Goal: Communication & Community: Answer question/provide support

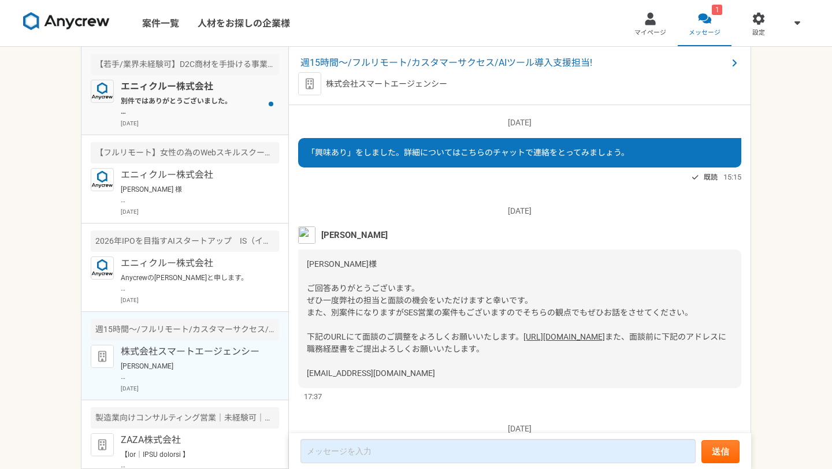
scroll to position [248, 0]
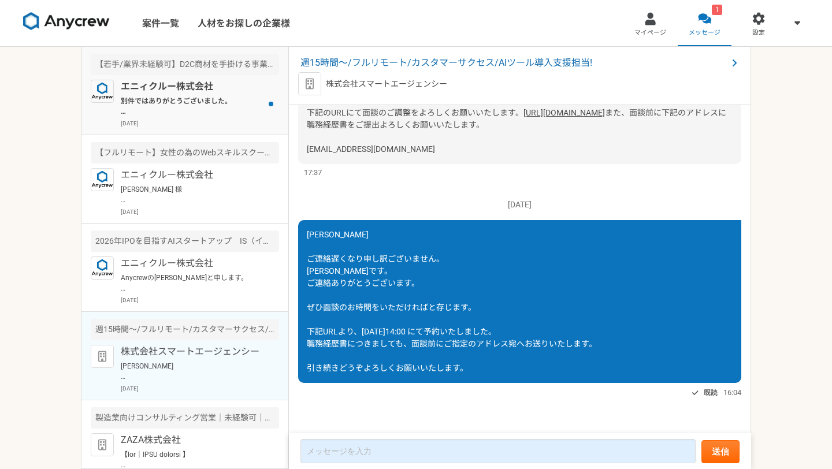
click at [142, 98] on p "別件ではありがとうございました。 こちらの案件も合わせてご紹介可能かな？と思いご案内させていただきました。 案件ページの内容をご確認頂き、もし条件など合致され…" at bounding box center [192, 106] width 143 height 21
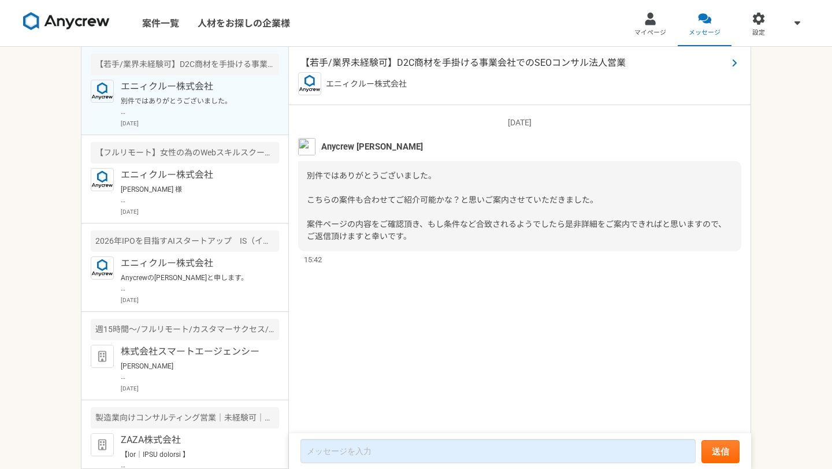
click at [448, 58] on span "【若手/業界未経験可】D2C商材を手掛ける事業会社でのSEOコンサル法人営業" at bounding box center [513, 63] width 427 height 14
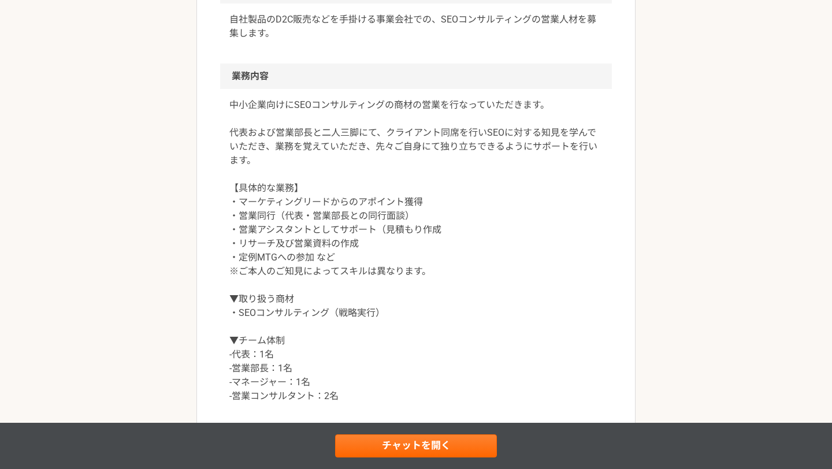
scroll to position [388, 0]
click at [351, 148] on p "中小企業向けにSEOコンサルティングの商材の営業を行なっていただきます。 代表および営業部長と二人三脚にて、クライアント同席を行いSEOに対する知見を学んでい…" at bounding box center [415, 249] width 373 height 305
click at [361, 159] on p "中小企業向けにSEOコンサルティングの商材の営業を行なっていただきます。 代表および営業部長と二人三脚にて、クライアント同席を行いSEOに対する知見を学んでい…" at bounding box center [415, 249] width 373 height 305
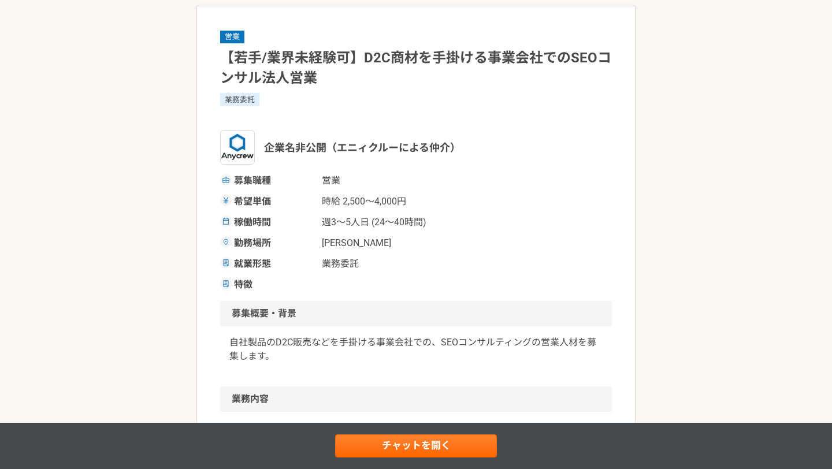
scroll to position [72, 0]
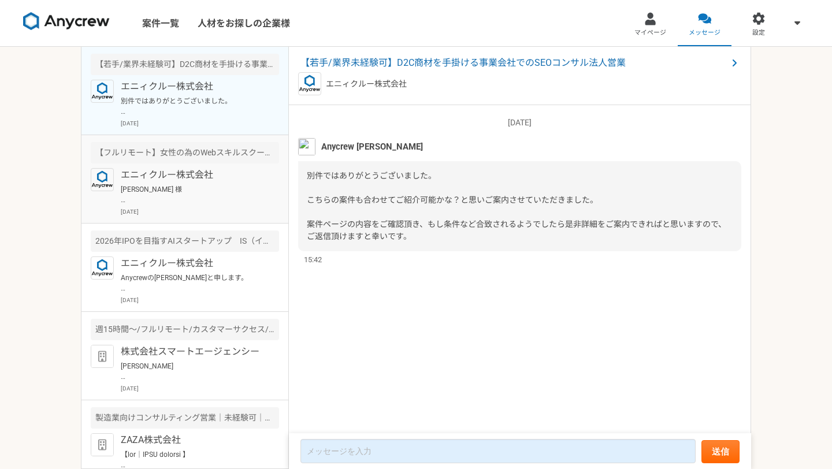
click at [229, 180] on p "エニィクルー株式会社" at bounding box center [192, 175] width 143 height 14
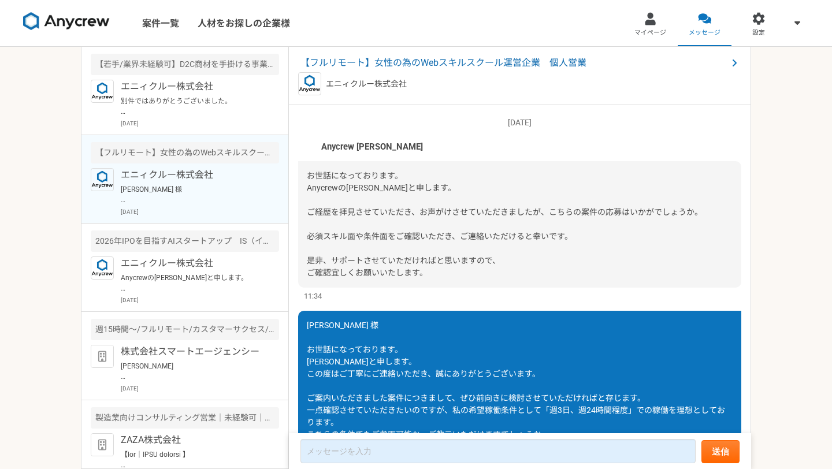
scroll to position [506, 0]
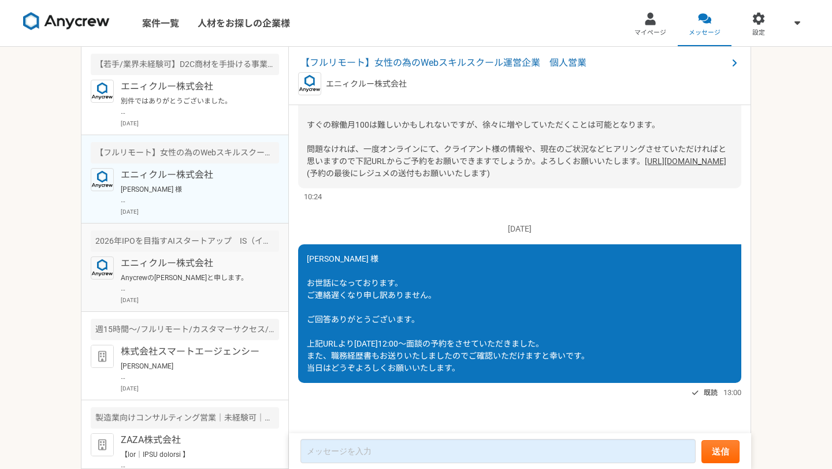
click at [256, 253] on article "[DATE]IPOを目指すAIスタートアップ　IS（インサイドセールス） エニィクルー株式会社 Anycrewの[PERSON_NAME]と申します。 プロフ…" at bounding box center [184, 268] width 207 height 88
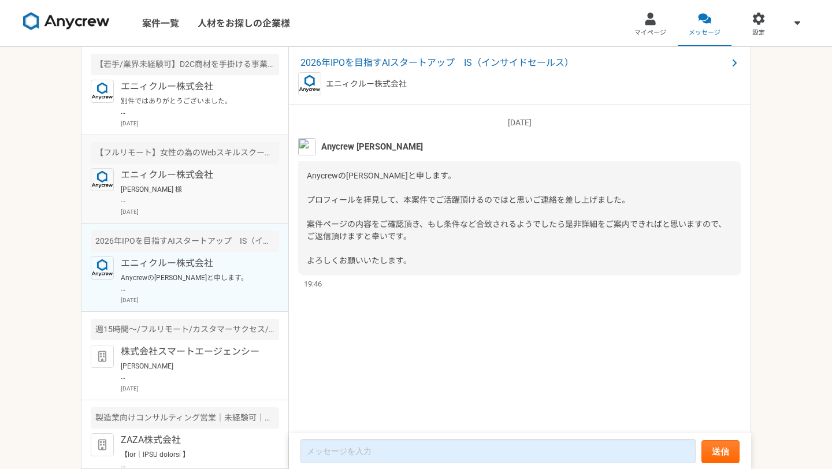
click at [232, 203] on p "[PERSON_NAME] 様 お世話になっております。 ご連絡遅くなり申し訳ありません。 ご回答ありがとうございます。 上記URLより[DATE]12:00…" at bounding box center [192, 194] width 143 height 21
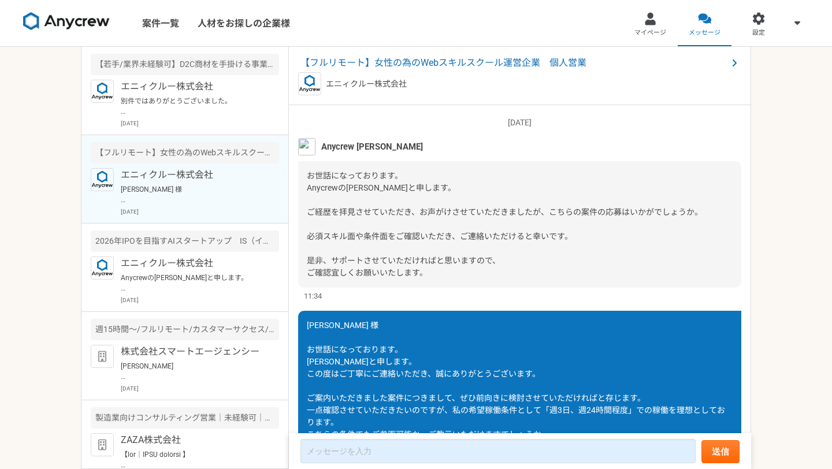
scroll to position [506, 0]
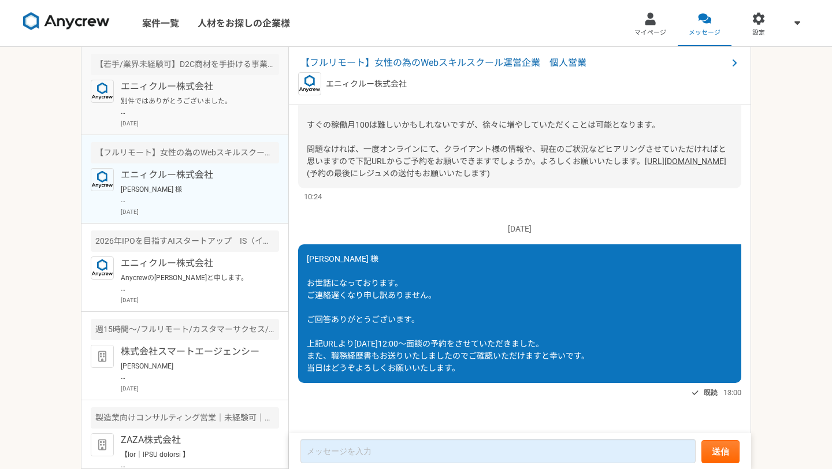
click at [251, 105] on p "別件ではありがとうございました。 こちらの案件も合わせてご紹介可能かな？と思いご案内させていただきました。 案件ページの内容をご確認頂き、もし条件など合致され…" at bounding box center [192, 106] width 143 height 21
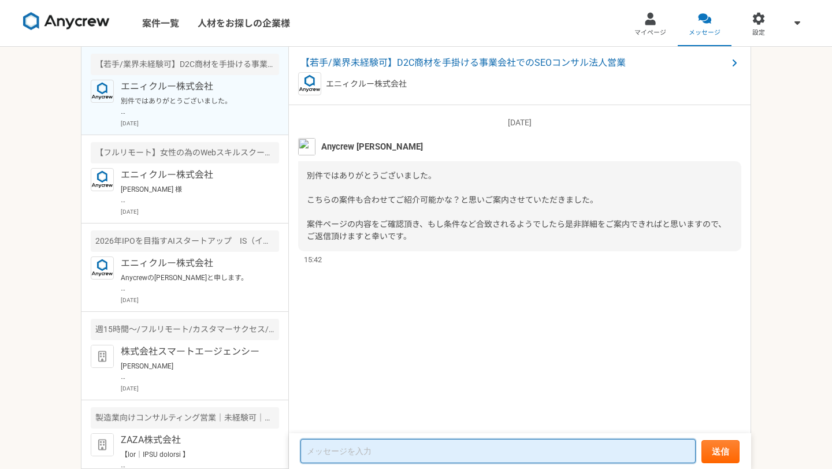
click at [405, 456] on textarea at bounding box center [497, 451] width 395 height 24
type textarea "d"
type textarea "ど"
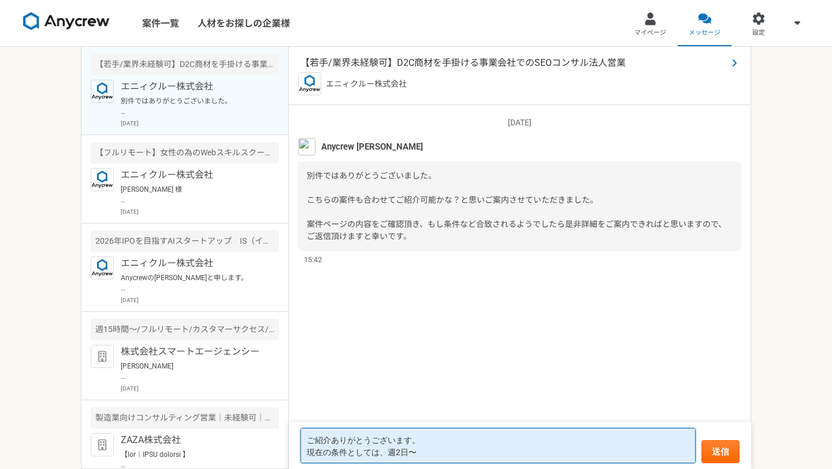
type textarea "ご紹介ありがとうございます。 現在の条件としては、週2日〜"
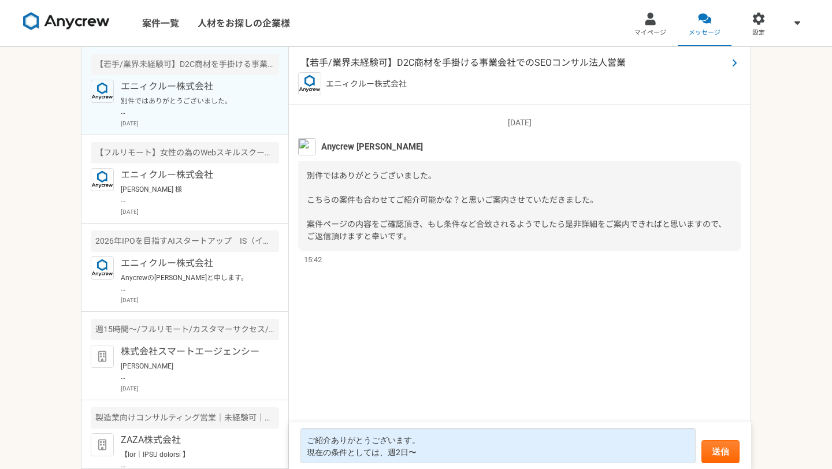
click at [415, 58] on span "【若手/業界未経験可】D2C商材を手掛ける事業会社でのSEOコンサル法人営業" at bounding box center [513, 63] width 427 height 14
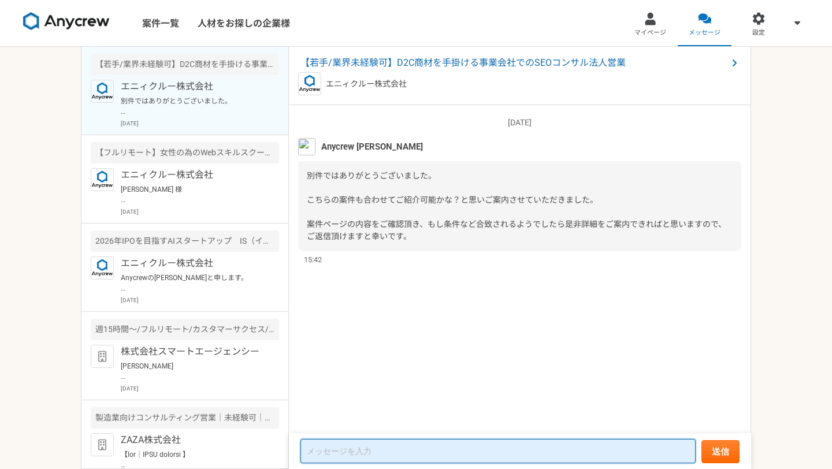
click at [357, 461] on textarea at bounding box center [497, 451] width 395 height 24
type textarea "ぎ"
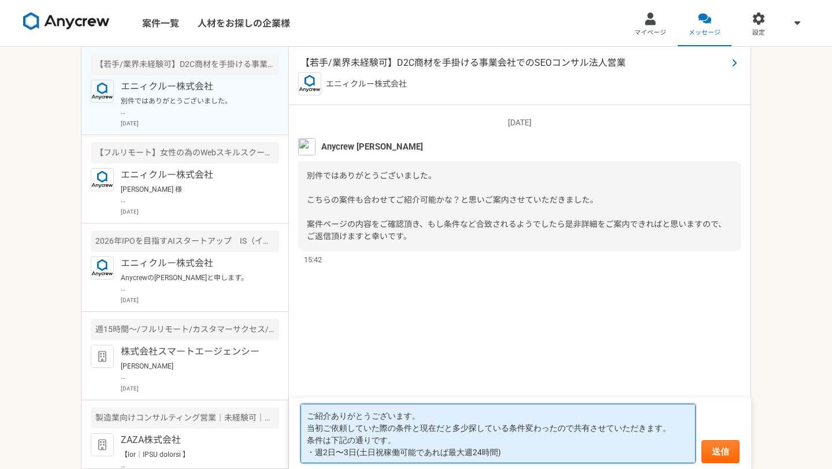
type textarea "ご紹介ありがとうございます。 当初ご依頼していた際の条件と現在だと多少探している条件変わったので共有させていただきます。 条件は下記の通りです。 ・週2日〜3…"
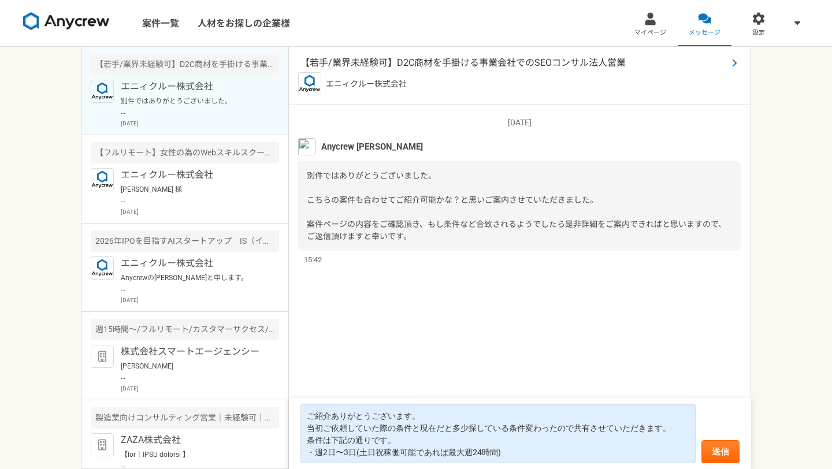
click at [474, 61] on span "【若手/業界未経験可】D2C商材を手掛ける事業会社でのSEOコンサル法人営業" at bounding box center [513, 63] width 427 height 14
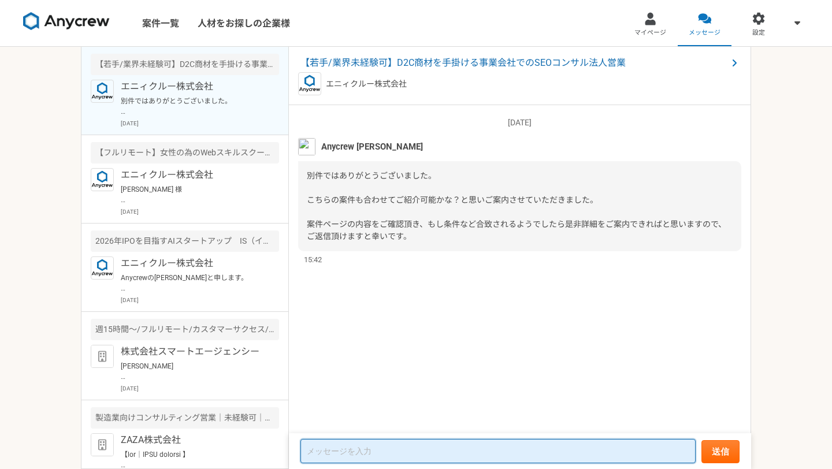
click at [387, 447] on textarea at bounding box center [497, 451] width 395 height 24
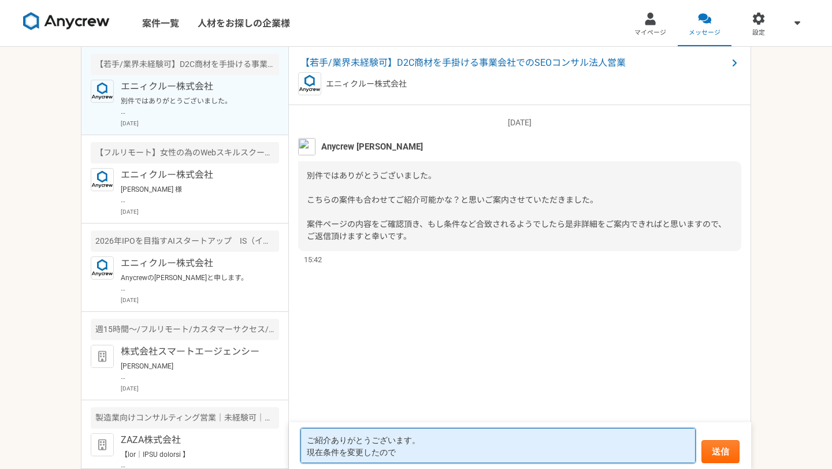
click at [325, 452] on textarea "ご紹介ありがとうございます。 現在条件を変更したので" at bounding box center [497, 445] width 395 height 35
click at [306, 455] on textarea "ご紹介ありがとうございます。 現在条件を変更したので" at bounding box center [497, 445] width 395 height 35
click at [408, 453] on textarea "ご紹介ありがとうございます。 現在条件を変更したので" at bounding box center [497, 445] width 395 height 35
click at [306, 452] on textarea "ご紹介ありがとうございます。 現在条件を変更したので" at bounding box center [497, 445] width 395 height 35
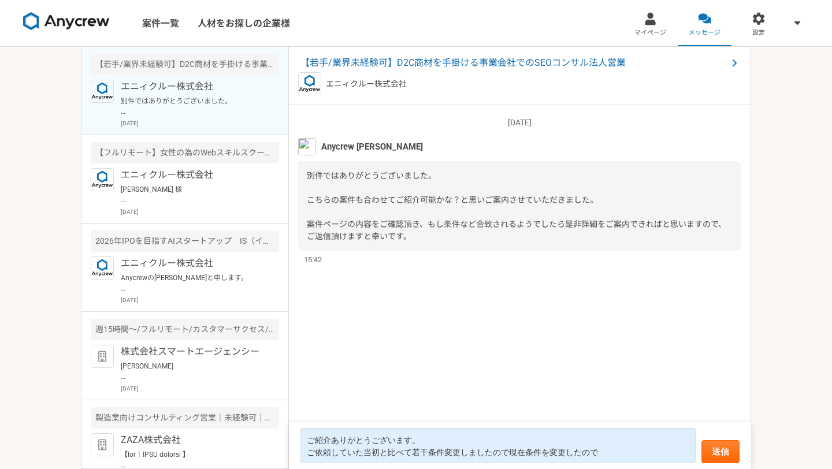
click at [631, 467] on form "ご紹介ありがとうございます。 ご依頼していた当初と比べて若干条件変更しましたので現在条件を変更したので 送信" at bounding box center [520, 445] width 462 height 47
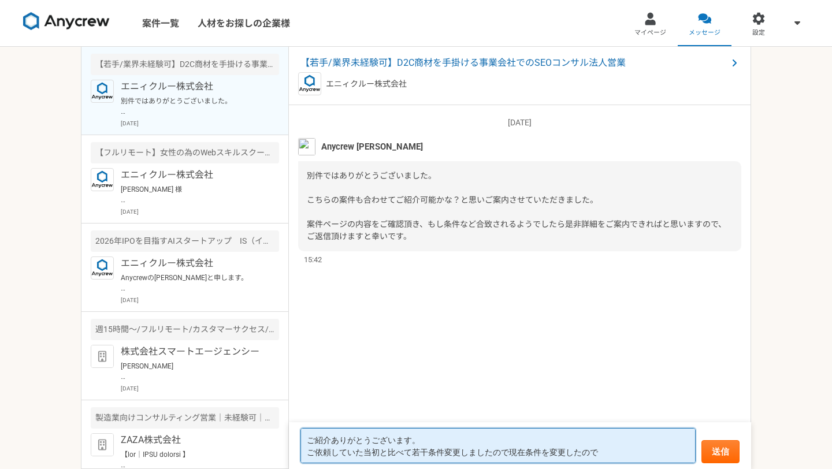
click at [619, 451] on textarea "ご紹介ありがとうございます。 ご依頼していた当初と比べて若干条件変更しましたので現在条件を変更したので" at bounding box center [497, 445] width 395 height 35
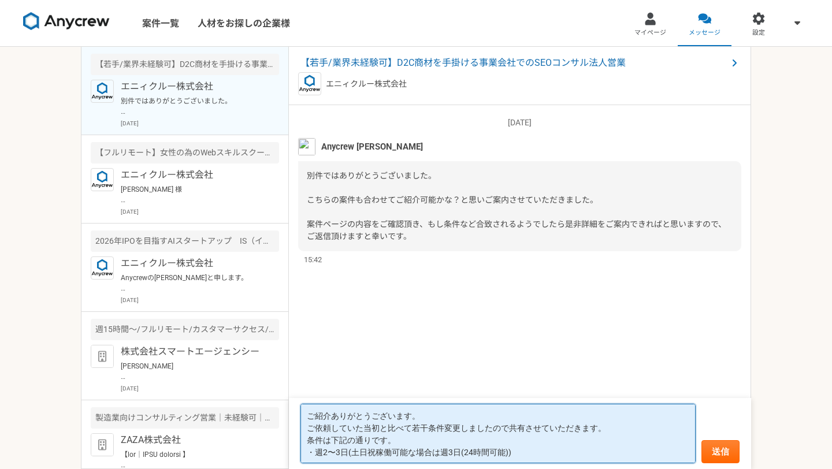
click at [527, 458] on textarea "ご紹介ありがとうございます。 ご依頼していた当初と比べて若干条件変更しましたので共有させていただきます。 条件は下記の通りです。 ・週2〜3日(土日祝稼働可能…" at bounding box center [497, 434] width 395 height 60
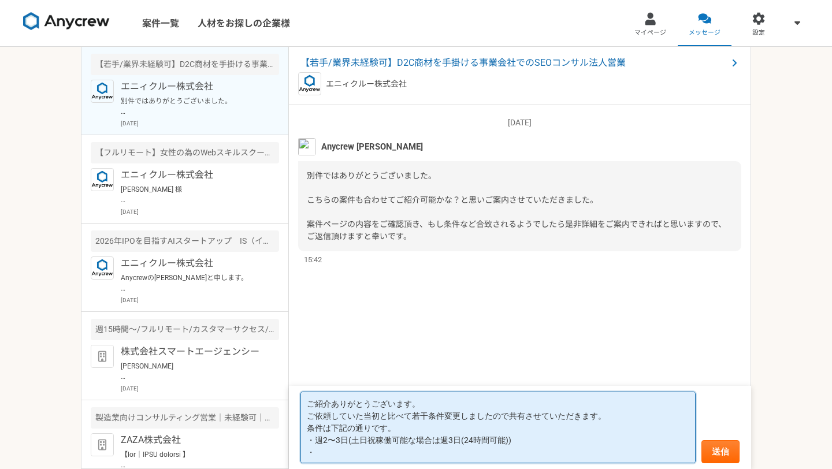
click at [347, 451] on textarea "ご紹介ありがとうございます。 ご依頼していた当初と比べて若干条件変更しましたので共有させていただきます。 条件は下記の通りです。 ・週2〜3日(土日祝稼働可能…" at bounding box center [497, 428] width 395 height 72
click at [317, 454] on textarea "ご紹介ありがとうございます。 ご依頼していた当初と比べて若干条件変更しましたので共有させていただきます。 条件は下記の通りです。 ・週2〜3日(土日祝稼働可能…" at bounding box center [497, 428] width 395 height 72
type textarea "ご紹介ありがとうございます。 ご依頼していた当初と比べて若干条件変更しましたので共有させていただきます。 条件は下記の通りです。 ・週2〜3日(土日祝稼働可能…"
click at [355, 418] on textarea "ご紹介ありがとうございます。 ご依頼していた当初と比べて若干条件変更しましたので共有させていただきます。 条件は下記の通りです。 ・週2〜3日(土日祝稼働可能…" at bounding box center [497, 428] width 395 height 72
click at [370, 457] on textarea "ご紹介ありがとうございます。 ご依頼していた当初と比べて若干条件変更しましたので共有させていただきます。 条件は下記の通りです。 ・週2〜3日(土日祝稼働可能…" at bounding box center [497, 428] width 395 height 72
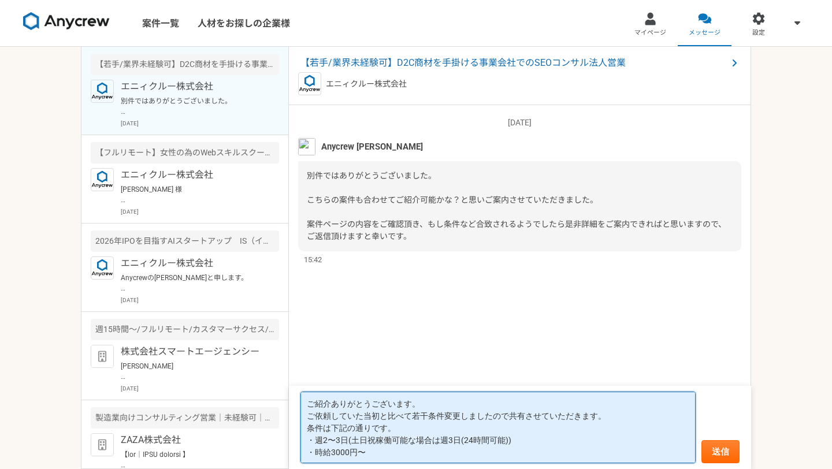
scroll to position [1, 0]
drag, startPoint x: 307, startPoint y: 403, endPoint x: 364, endPoint y: 469, distance: 86.8
click at [364, 469] on form "ご紹介ありがとうございます。 ご依頼していた当初と比べて若干条件変更しましたので共有させていただきます。 条件は下記の通りです。 ・週2〜3日(土日祝稼働可能…" at bounding box center [520, 427] width 462 height 83
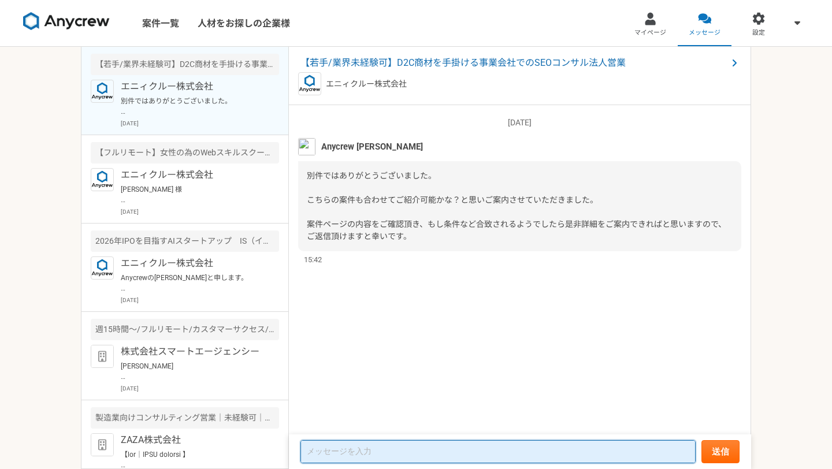
scroll to position [0, 0]
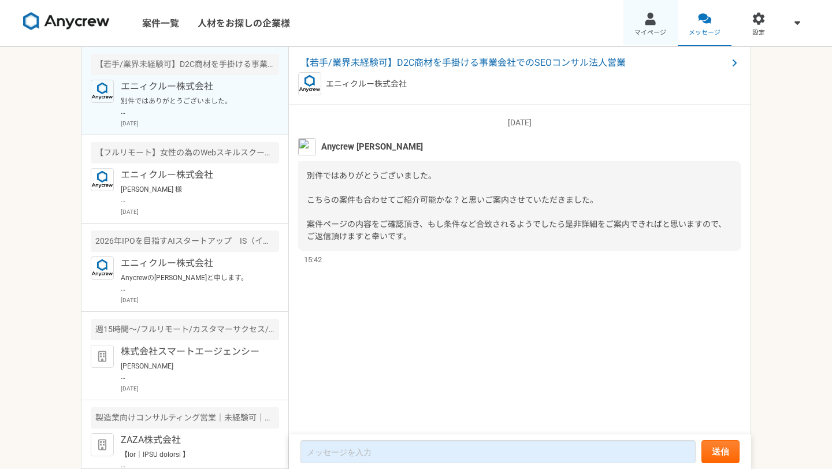
click at [655, 32] on span "マイページ" at bounding box center [650, 32] width 32 height 9
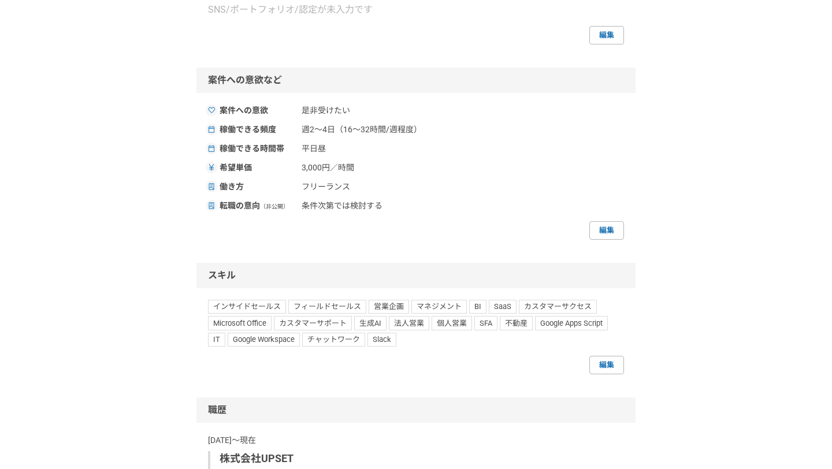
scroll to position [529, 0]
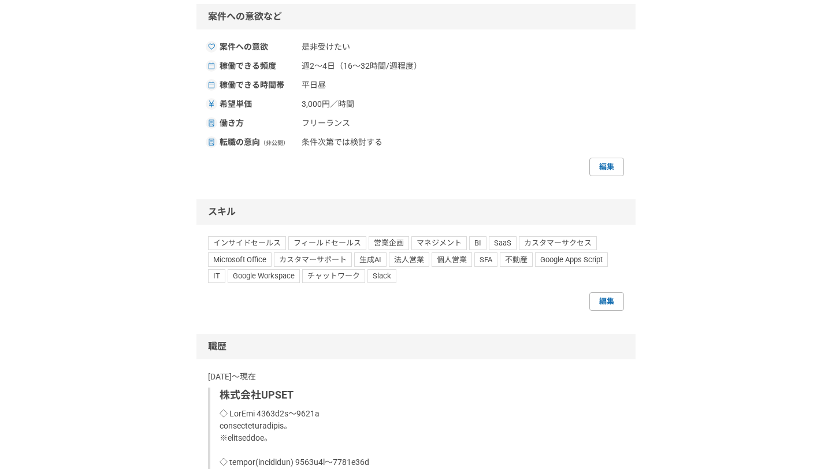
click at [291, 110] on span "希望単価" at bounding box center [257, 104] width 75 height 12
click at [589, 176] on link "編集" at bounding box center [606, 167] width 35 height 18
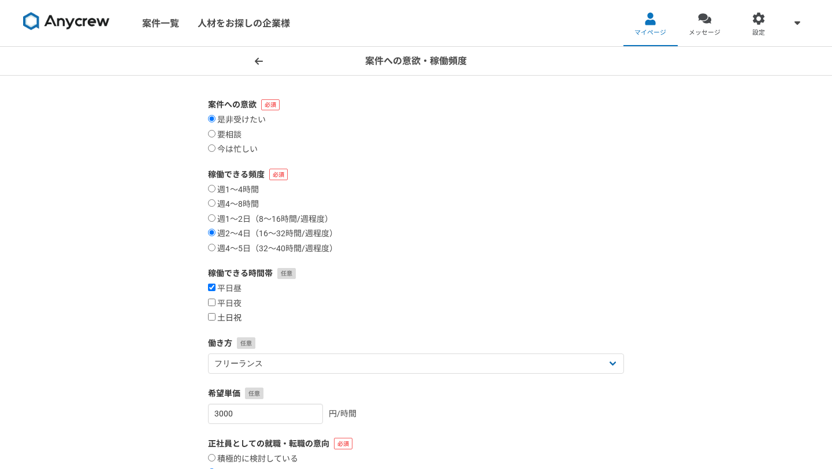
click at [213, 317] on input "土日祝" at bounding box center [212, 317] width 8 height 8
checkbox input "true"
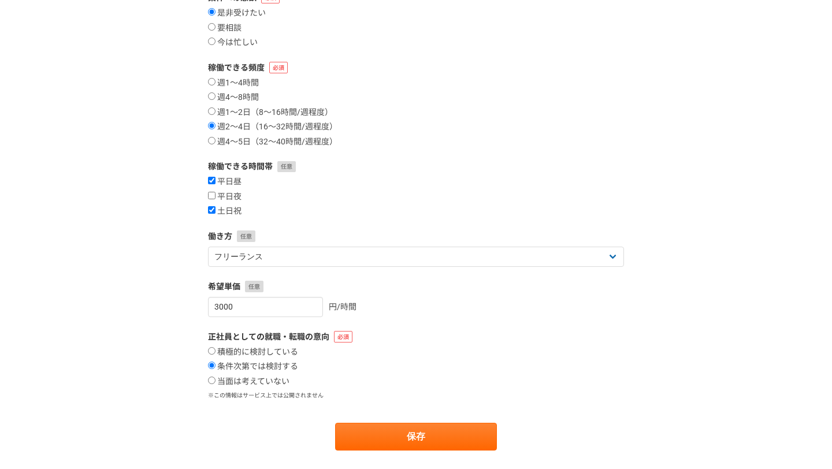
scroll to position [116, 0]
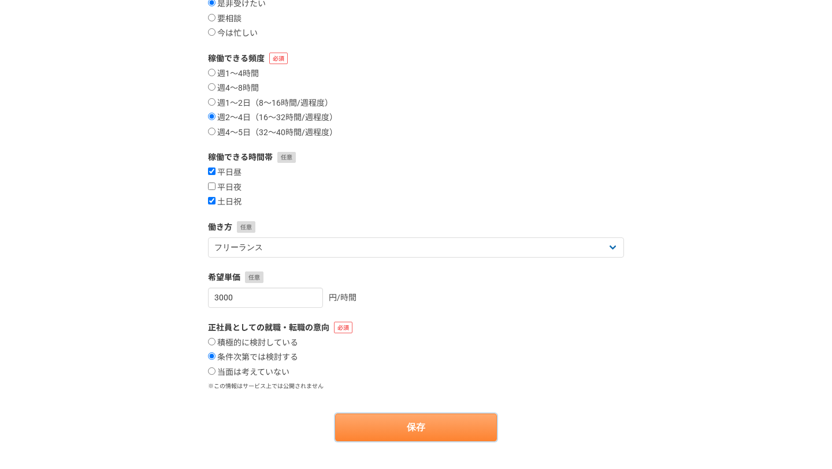
click at [349, 415] on button "保存" at bounding box center [416, 428] width 162 height 28
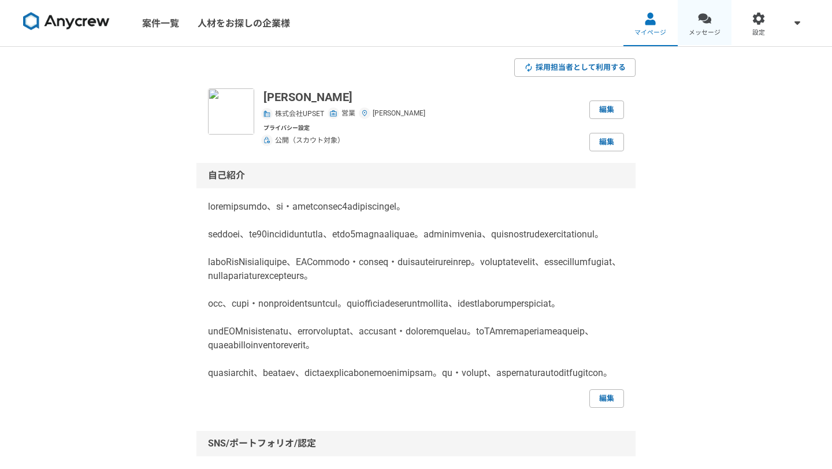
click at [707, 27] on link "メッセージ" at bounding box center [705, 23] width 54 height 46
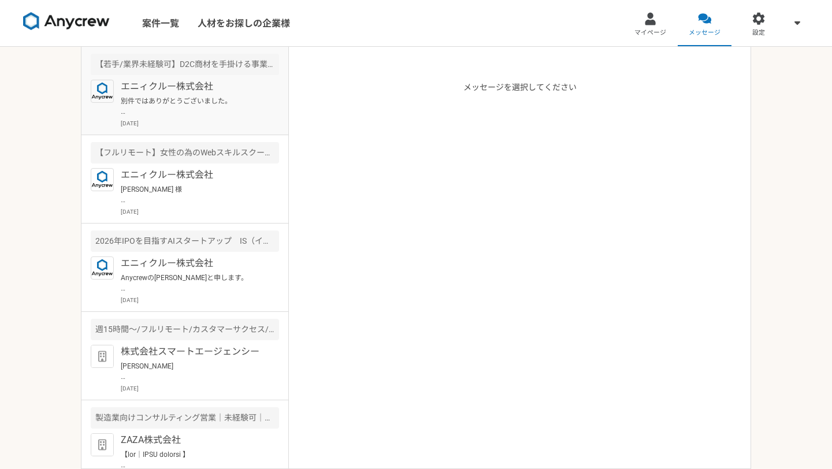
click at [221, 101] on p "別件ではありがとうございました。 こちらの案件も合わせてご紹介可能かな？と思いご案内させていただきました。 案件ページの内容をご確認頂き、もし条件など合致され…" at bounding box center [192, 106] width 143 height 21
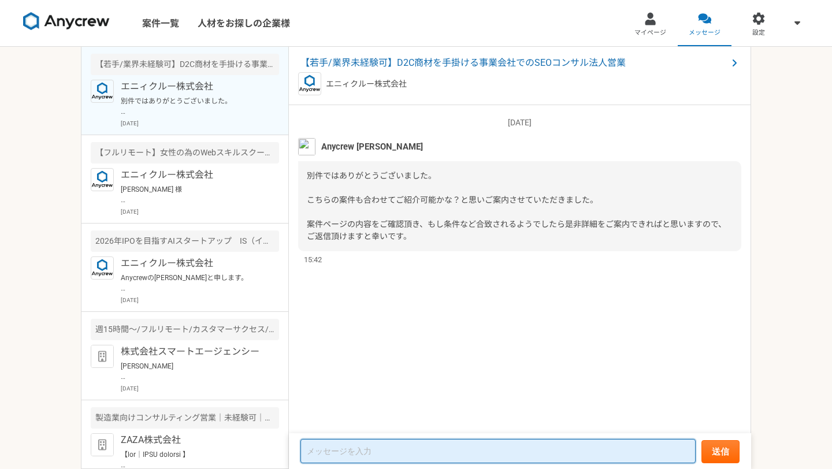
click at [400, 449] on textarea at bounding box center [497, 451] width 395 height 24
paste textarea "ご紹介ありがとうございます。 ご依頼していた当初と比べて、若干条件が変更となりましたので共有させていただきます。 【変更後の条件】 ・週2〜3日勤務（※土日祝…"
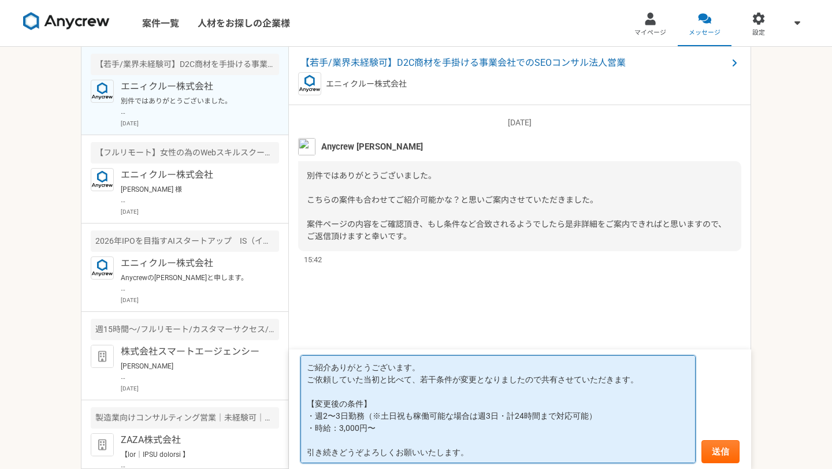
scroll to position [1, 0]
click at [368, 391] on textarea "ご紹介ありがとうございます。 ご依頼していた当初と比べて、若干条件が変更となりましたので共有させていただきます。 【変更後の条件】 ・週2〜3日勤務（※土日祝…" at bounding box center [497, 409] width 395 height 108
drag, startPoint x: 388, startPoint y: 426, endPoint x: 301, endPoint y: 425, distance: 87.2
click at [301, 425] on textarea "ご紹介ありがとうございます。 ご依頼していた当初と比べて、若干条件が変更となりましたので共有させていただきます。 【変更後の条件】 ・週2〜3日勤務（※土日祝…" at bounding box center [497, 409] width 395 height 108
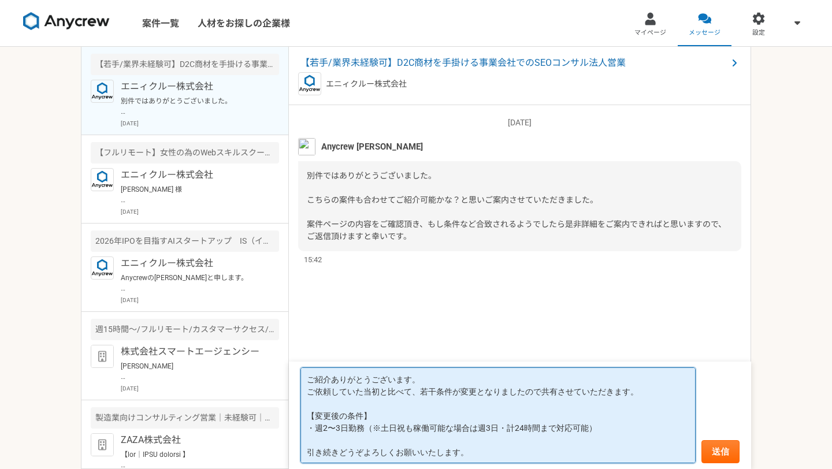
click at [336, 394] on textarea "ご紹介ありがとうございます。 ご依頼していた当初と比べて、若干条件が変更となりましたので共有させていただきます。 【変更後の条件】 ・週2〜3日勤務（※土日祝…" at bounding box center [497, 415] width 395 height 96
click at [414, 381] on textarea "ご紹介ありがとうございます。 ご依頼していた当初と比べて、若干条件が変更となりましたので共有させていただきます。 【変更後の条件】 ・週2〜3日勤務（※土日祝…" at bounding box center [497, 415] width 395 height 96
click at [390, 403] on textarea "ご紹介ありがとうございます。 ご依頼していた当初と比べて、若干条件が変更となりましたので共有させていただきます。 【変更後の条件】 ・週2〜3日勤務（※土日祝…" at bounding box center [497, 415] width 395 height 96
click at [538, 393] on textarea "ご紹介ありがとうございます。 ご依頼していた当初と比べて、若干条件が変更となりましたので共有させていただきます。 【変更後の条件】 ・週2〜3日勤務（※土日祝…" at bounding box center [497, 415] width 395 height 96
click at [384, 400] on textarea "ご紹介ありがとうございます。 ご依頼していた当初と比べて、若干稼働条件を変更しましたので共有させていただきます。 【変更後の条件】 ・週2〜3日勤務（※土日祝…" at bounding box center [497, 415] width 395 height 96
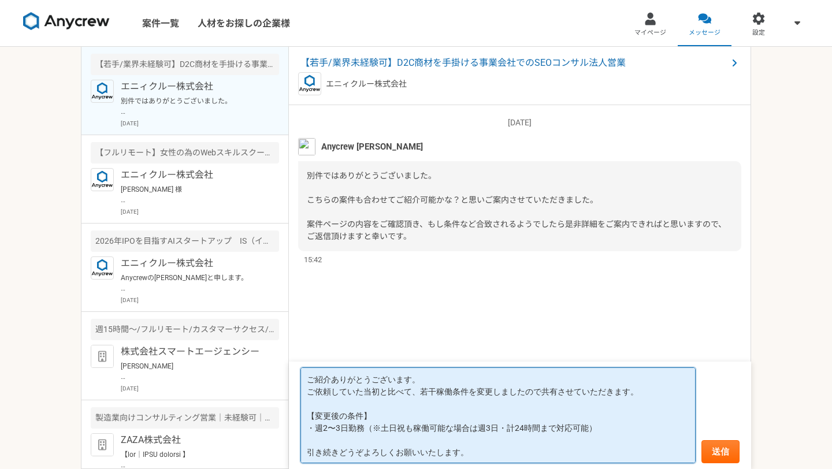
drag, startPoint x: 382, startPoint y: 417, endPoint x: 306, endPoint y: 410, distance: 76.0
click at [306, 410] on textarea "ご紹介ありがとうございます。 ご依頼していた当初と比べて、若干稼働条件を変更しましたので共有させていただきます。 【変更後の条件】 ・週2〜3日勤務（※土日祝…" at bounding box center [497, 415] width 395 height 96
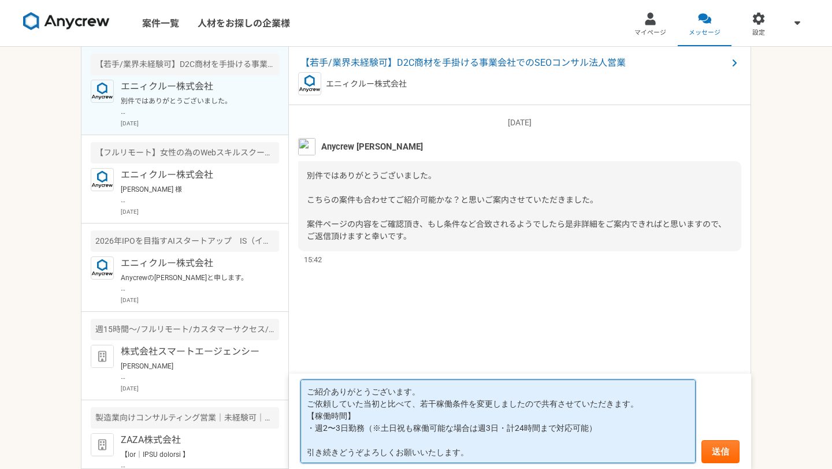
click at [430, 418] on textarea "ご紹介ありがとうございます。 ご依頼していた当初と比べて、若干稼働条件を変更しましたので共有させていただきます。 【稼働時間】 ・週2〜3日勤務（※土日祝も稼…" at bounding box center [497, 422] width 395 height 84
click at [344, 414] on textarea "ご紹介ありがとうございます。 ご依頼していた当初と比べて、若干稼働条件を変更しましたので共有させていただきます。 【稼働時間】 ・週2〜3日勤務（※土日祝も稼…" at bounding box center [497, 422] width 395 height 84
click at [477, 415] on textarea "ご紹介ありがとうございます。 ご依頼していた当初と比べて、若干稼働条件を変更しましたので共有させていただきます。 【稼働条件】 ・週2〜3日勤務（※土日祝も稼…" at bounding box center [497, 422] width 395 height 84
click at [365, 418] on textarea "ご紹介ありがとうございます。 ご依頼していた当初と比べて、若干稼働条件を変更しましたので共有させていただきます。 【稼働条件】 ・週2〜3日勤務（※土日祝も稼…" at bounding box center [497, 422] width 395 height 84
click at [330, 433] on textarea "ご紹介ありがとうございます。 ご依頼していた当初と比べて、若干稼働条件を変更しましたので共有させていただきます。 【稼働条件】 ・週2〜3日勤務（※土日祝も稼…" at bounding box center [497, 422] width 395 height 84
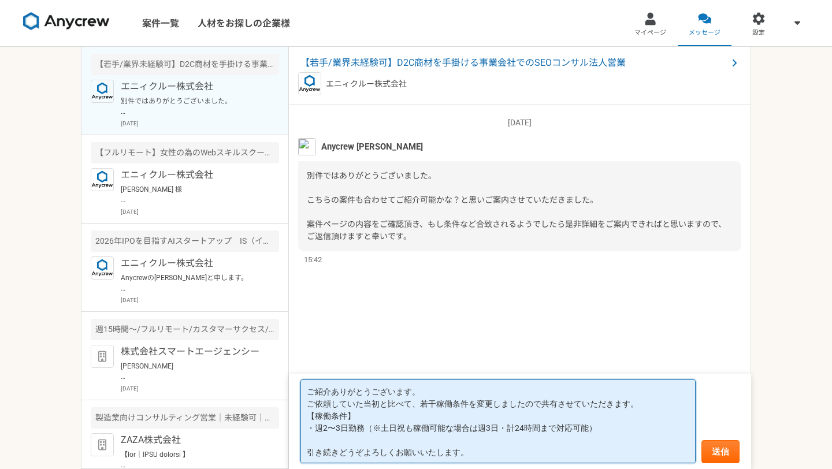
click at [340, 430] on textarea "ご紹介ありがとうございます。 ご依頼していた当初と比べて、若干稼働条件を変更しましたので共有させていただきます。 【稼働条件】 ・週2〜3日勤務（※土日祝も稼…" at bounding box center [497, 422] width 395 height 84
click at [467, 429] on textarea "ご紹介ありがとうございます。 ご依頼していた当初と比べて、若干稼働条件を変更しましたので共有させていただきます。 【稼働条件】 ・週2〜3日勤務（※土日祝も稼…" at bounding box center [497, 422] width 395 height 84
click at [445, 395] on textarea "ご紹介ありがとうございます。 ご依頼していた当初と比べて、若干稼働条件を変更しましたので共有させていただきます。 【稼働条件】 ・週2〜3日勤務（※土日祝も稼…" at bounding box center [497, 422] width 395 height 84
type textarea "ご紹介ありがとうございます。 ご依頼していた当初と比べて、若干稼働条件を変更しましたので共有させていただきます。 【稼働条件】 ・週2〜3日勤務（※土日祝も稼…"
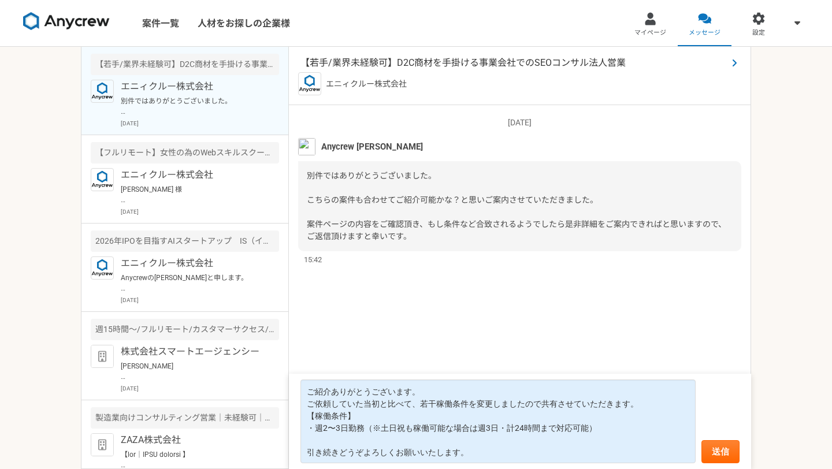
click at [433, 66] on span "【若手/業界未経験可】D2C商材を手掛ける事業会社でのSEOコンサル法人営業" at bounding box center [513, 63] width 427 height 14
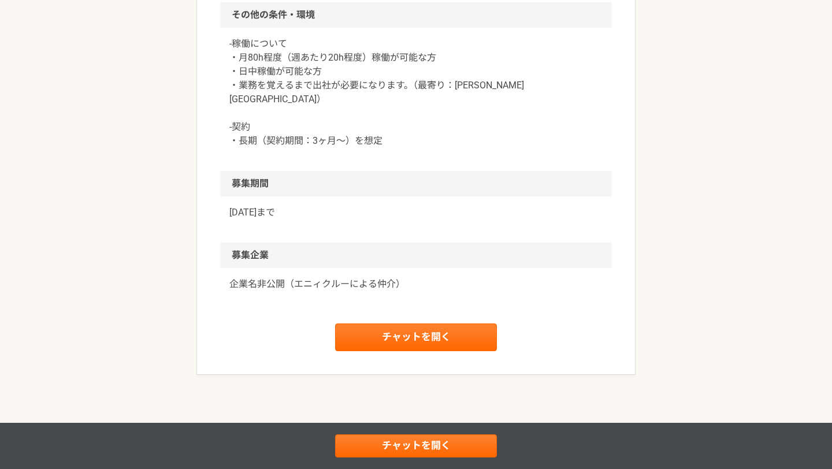
scroll to position [965, 0]
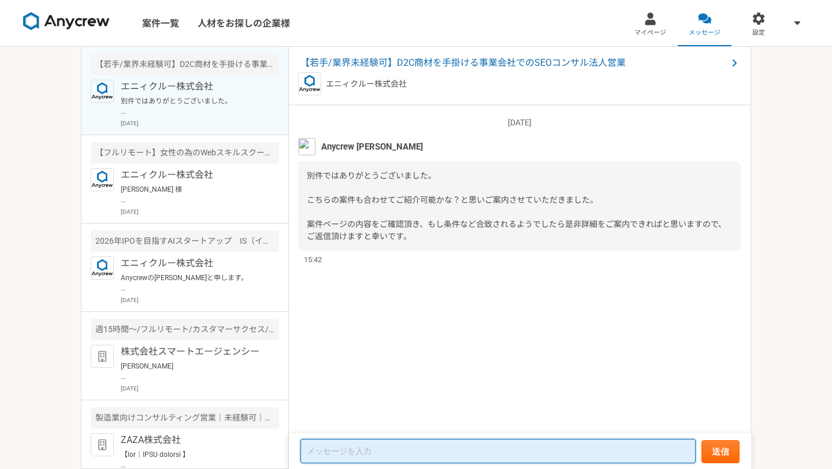
click at [358, 455] on textarea at bounding box center [497, 451] width 395 height 24
paste textarea "ご紹介ありがとうございます。 ご依頼していた当初と比べて、若干条件が変更となりましたので共有させていただきます。 【変更後の条件】 ・週2〜3日勤務（※土日祝…"
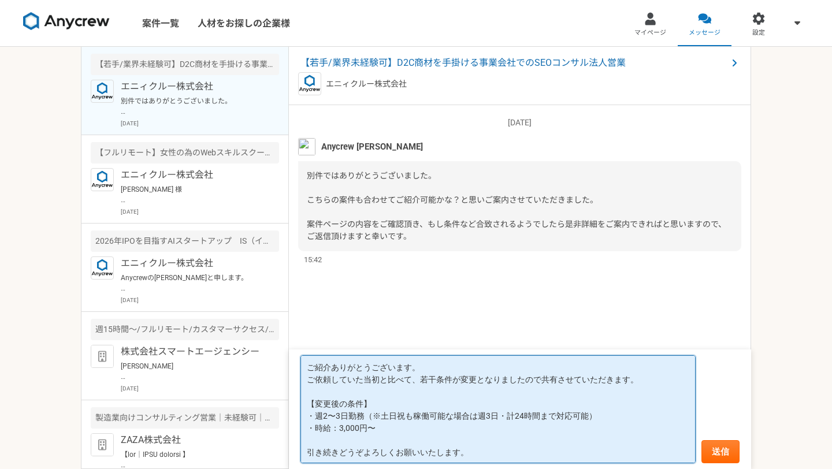
drag, startPoint x: 451, startPoint y: 381, endPoint x: 531, endPoint y: 384, distance: 80.9
click at [531, 384] on textarea "ご紹介ありがとうございます。 ご依頼していた当初と比べて、若干条件が変更となりましたので共有させていただきます。 【変更後の条件】 ・週2〜3日勤務（※土日祝…" at bounding box center [497, 409] width 395 height 108
drag, startPoint x: 387, startPoint y: 433, endPoint x: 309, endPoint y: 433, distance: 78.0
click at [308, 433] on textarea "ご紹介ありがとうございます。 ご依頼していた当初と比べて、若干条件を変更しましたので共有させていただきます。 【変更後の条件】 ・週2〜3日勤務（※土日祝も稼…" at bounding box center [497, 409] width 395 height 108
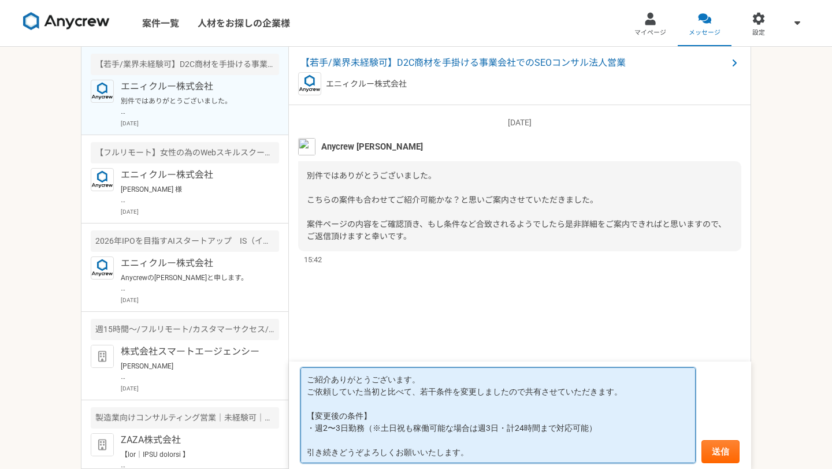
click at [317, 430] on textarea "ご紹介ありがとうございます。 ご依頼していた当初と比べて、若干条件を変更しましたので共有させていただきます。 【変更後の条件】 ・週2〜3日勤務（※土日祝も稼…" at bounding box center [497, 415] width 395 height 96
click at [370, 415] on textarea "ご紹介ありがとうございます。 ご依頼していた当初と比べて、若干条件を変更しましたので共有させていただきます。 【変更後の条件】 ・週2〜3日勤務（※土日祝も稼…" at bounding box center [497, 415] width 395 height 96
click at [381, 440] on textarea "ご紹介ありがとうございます。 ご依頼していた当初と比べて、若干条件を変更しましたので共有させていただきます。 【変更後の条件】 ・週2〜3日勤務（※土日祝も稼…" at bounding box center [497, 415] width 395 height 96
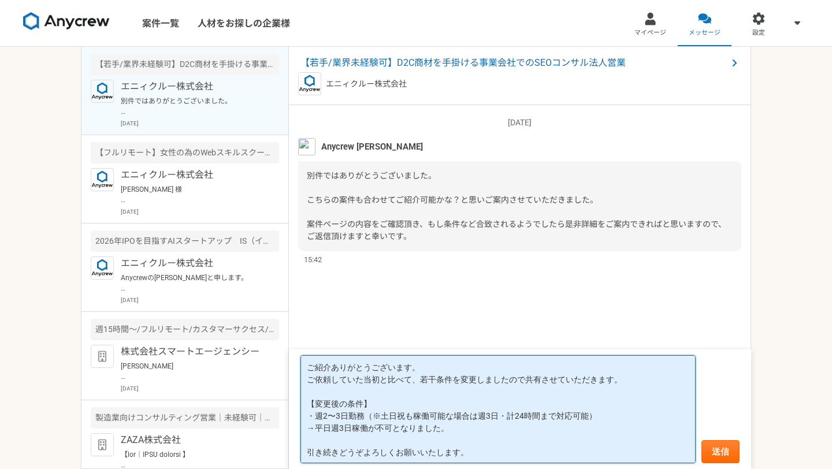
click at [469, 434] on textarea "ご紹介ありがとうございます。 ご依頼していた当初と比べて、若干条件を変更しましたので共有させていただきます。 【変更後の条件】 ・週2〜3日勤務（※土日祝も稼…" at bounding box center [497, 409] width 395 height 108
click at [456, 425] on textarea "ご紹介ありがとうございます。 ご依頼していた当初と比べて、若干条件を変更しましたので共有させていただきます。 【変更後の条件】 ・週2〜3日勤務（※土日祝も稼…" at bounding box center [497, 409] width 395 height 108
type textarea "ご紹介ありがとうございます。 ご依頼していた当初と比べて、若干条件を変更しましたので共有させていただきます。 【変更後の条件】 ・週2〜3日勤務（※土日祝も稼…"
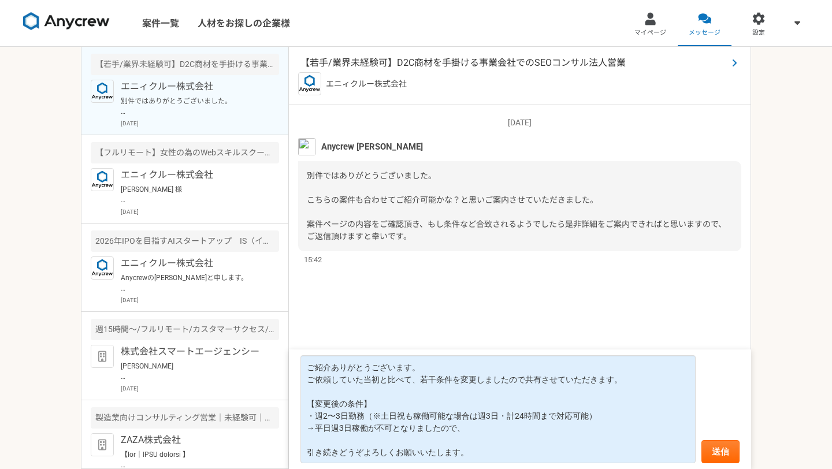
click at [416, 58] on span "【若手/業界未経験可】D2C商材を手掛ける事業会社でのSEOコンサル法人営業" at bounding box center [513, 63] width 427 height 14
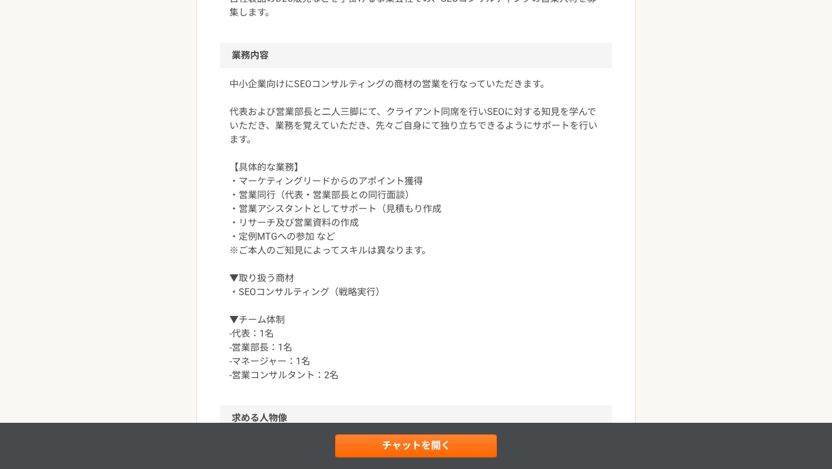
scroll to position [422, 0]
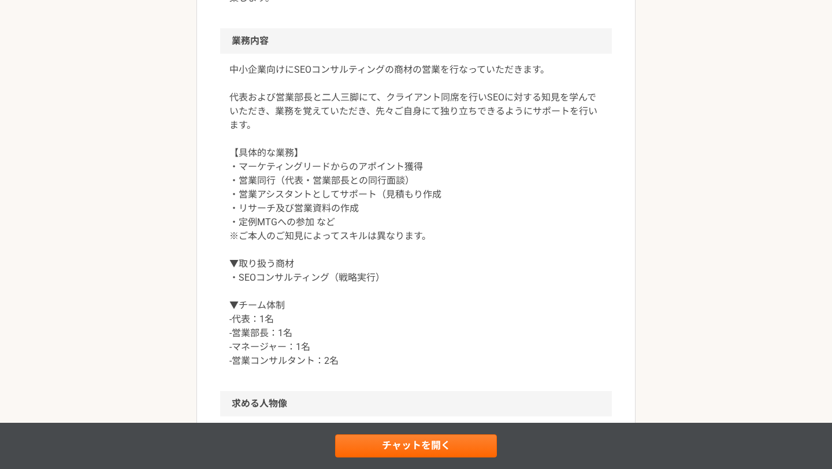
click at [342, 143] on p "中小企業向けにSEOコンサルティングの商材の営業を行なっていただきます。 代表および営業部長と二人三脚にて、クライアント同席を行いSEOに対する知見を学んでい…" at bounding box center [415, 215] width 373 height 305
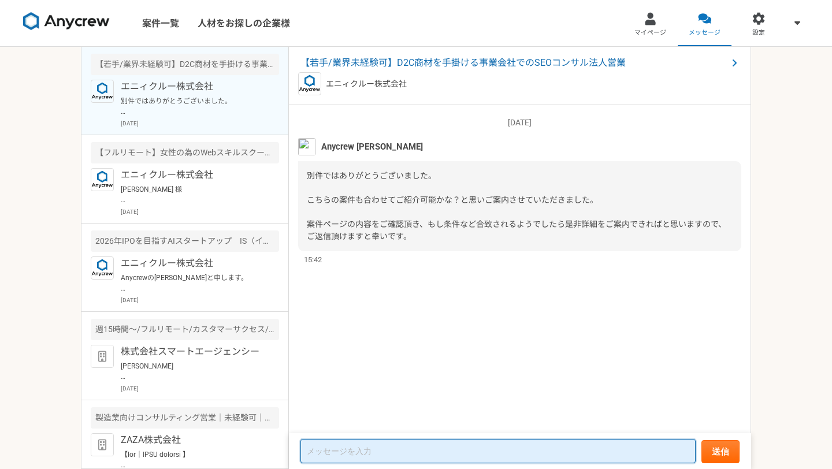
click at [407, 445] on textarea at bounding box center [497, 451] width 395 height 24
paste textarea "ご紹介ありがとうございます。 ご依頼していた当初と比べて、若干条件が変更となりましたので共有させていただきます。 【変更後の条件】 ・週2〜3日勤務（※土日祝…"
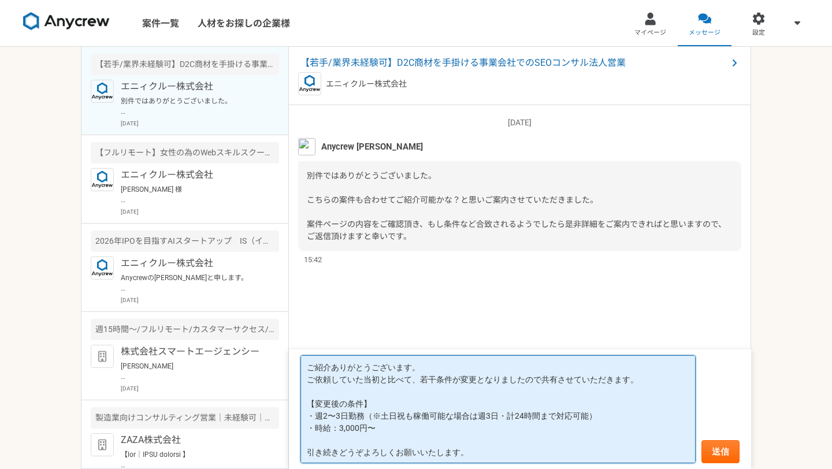
click at [538, 381] on textarea "ご紹介ありがとうございます。 ご依頼していた当初と比べて、若干条件が変更となりましたので共有させていただきます。 【変更後の条件】 ・週2〜3日勤務（※土日祝…" at bounding box center [497, 409] width 395 height 108
drag, startPoint x: 384, startPoint y: 430, endPoint x: 300, endPoint y: 424, distance: 84.0
click at [300, 424] on textarea "ご紹介ありがとうございます。 ご依頼していた当初と比べて、若干条件を変更しましたので共有させていただきます。 【変更後の条件】 ・週2〜3日勤務（※土日祝も稼…" at bounding box center [497, 409] width 395 height 108
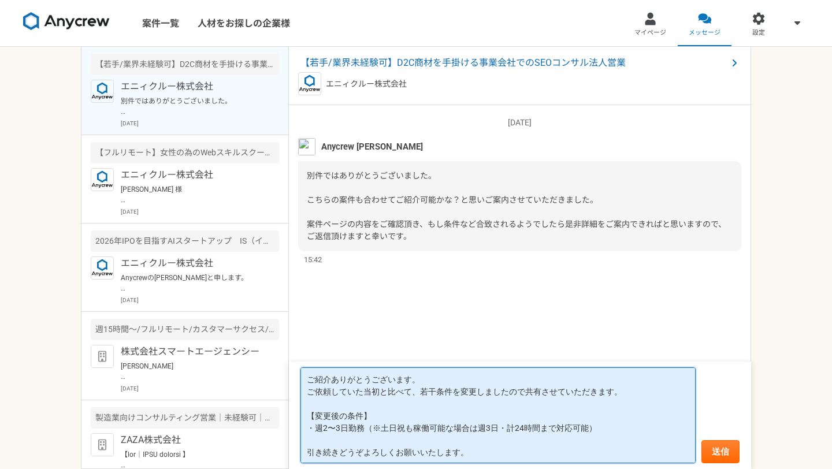
click at [386, 445] on textarea "ご紹介ありがとうございます。 ご依頼していた当初と比べて、若干条件を変更しましたので共有させていただきます。 【変更後の条件】 ・週2〜3日勤務（※土日祝も稼…" at bounding box center [497, 415] width 395 height 96
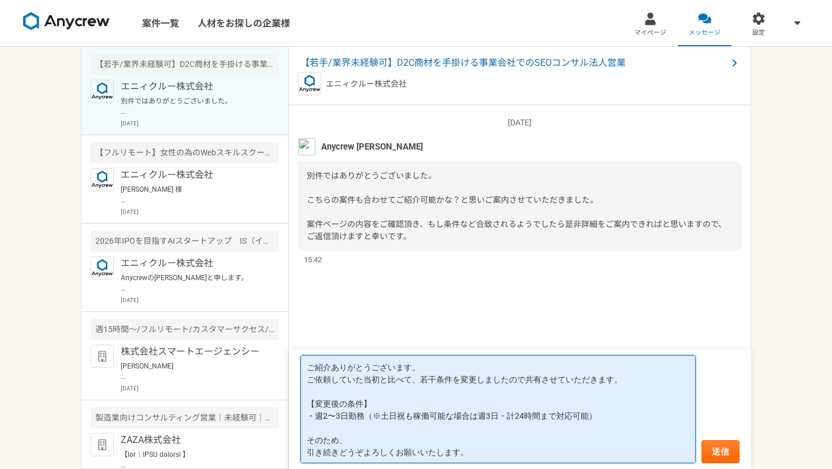
click at [366, 437] on textarea "ご紹介ありがとうございます。 ご依頼していた当初と比べて、若干条件を変更しましたので共有させていただきます。 【変更後の条件】 ・週2〜3日勤務（※土日祝も稼…" at bounding box center [497, 409] width 395 height 108
type textarea "ご紹介ありがとうございます。 ご依頼していた当初と比べて、若干条件を変更しましたので共有させていただきます。 【変更後の条件】 ・週2〜3日勤務（※土日祝も稼…"
drag, startPoint x: 308, startPoint y: 367, endPoint x: 404, endPoint y: 469, distance: 139.3
click at [404, 469] on form "ご紹介ありがとうございます。 ご依頼していた当初と比べて、若干条件を変更しましたので共有させていただきます。 【変更後の条件】 ・週2〜3日勤務（※土日祝も稼…" at bounding box center [520, 410] width 462 height 120
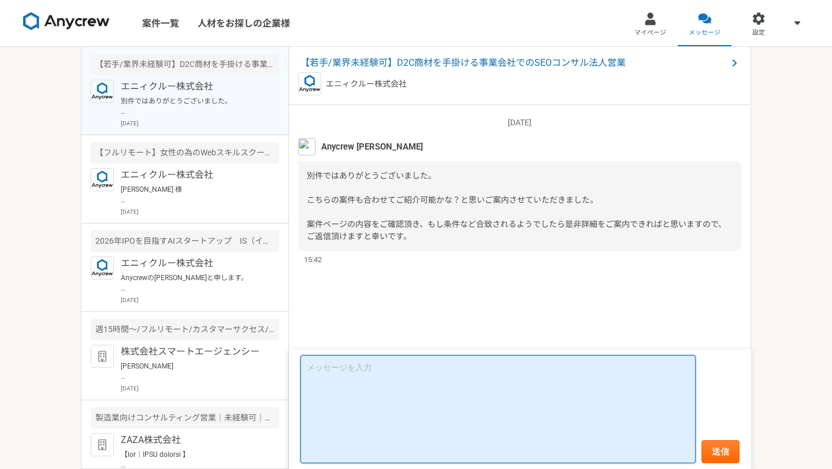
scroll to position [0, 0]
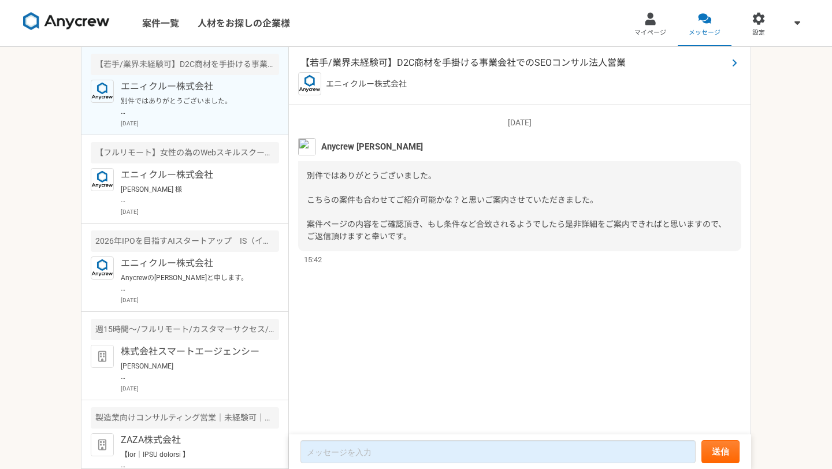
click at [421, 64] on span "【若手/業界未経験可】D2C商材を手掛ける事業会社でのSEOコンサル法人営業" at bounding box center [513, 63] width 427 height 14
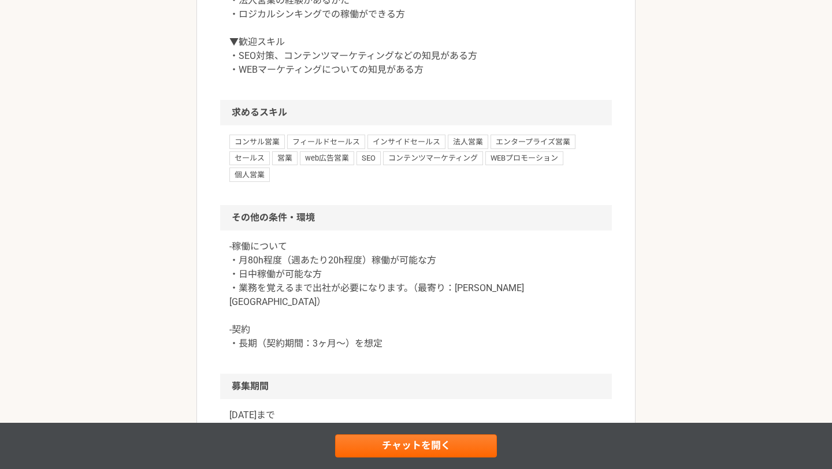
scroll to position [995, 0]
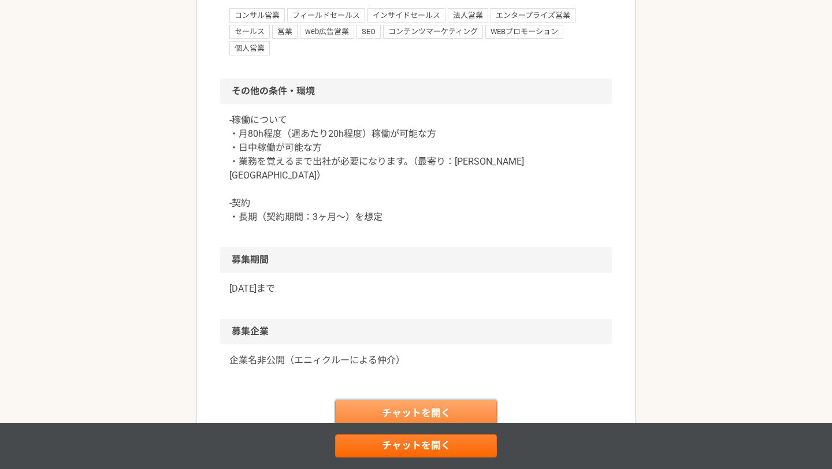
click at [406, 400] on link "チャットを開く" at bounding box center [416, 414] width 162 height 28
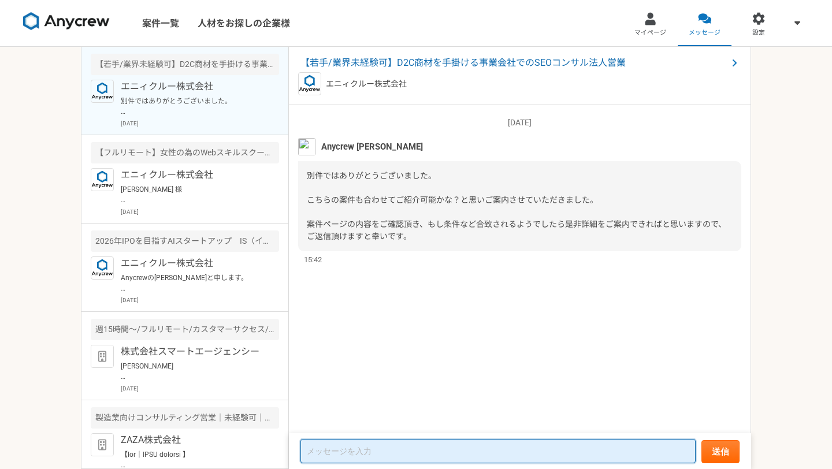
click at [369, 451] on textarea at bounding box center [497, 451] width 395 height 24
paste textarea "ご紹介ありがとうございます。 ご依頼していた当初と比べて、若干条件を変更しましたので共有させていただきます。 【変更後の条件】 ・週2〜3日勤務（※土日祝も稼…"
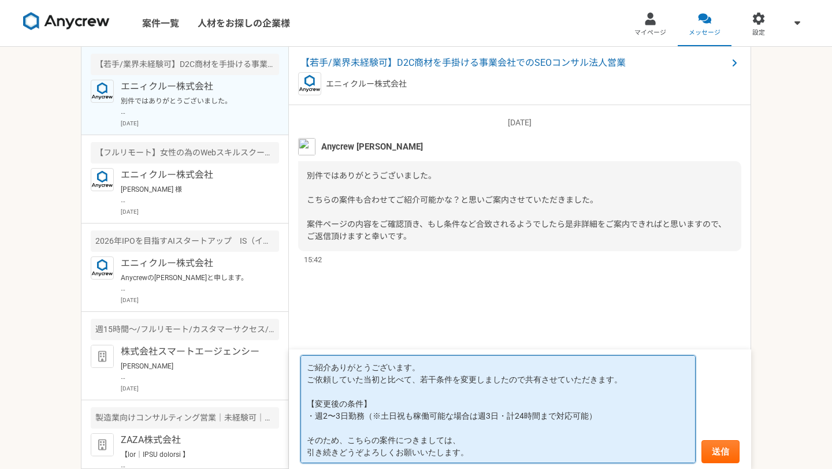
click at [460, 441] on textarea "ご紹介ありがとうございます。 ご依頼していた当初と比べて、若干条件を変更しましたので共有させていただきます。 【変更後の条件】 ・週2〜3日勤務（※土日祝も稼…" at bounding box center [497, 409] width 395 height 108
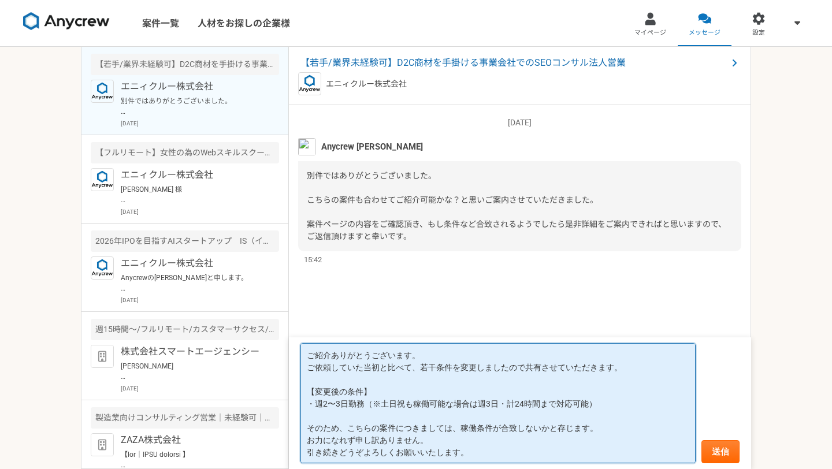
type textarea "ご紹介ありがとうございます。 ご依頼していた当初と比べて、若干条件を変更しましたので共有させていただきます。 【変更後の条件】 ・週2〜3日勤務（※土日祝も稼…"
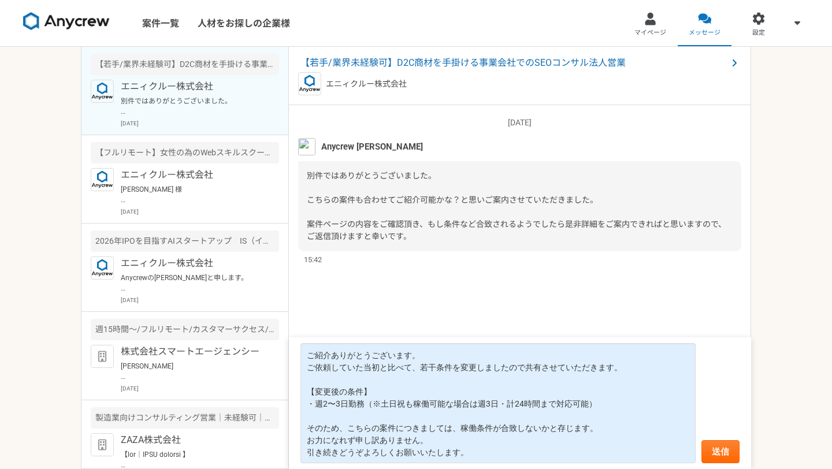
click at [409, 244] on div "別件ではありがとうございました。 こちらの案件も合わせてご紹介可能かな？と思いご案内させていただきました。 案件ページの内容をご確認頂き、もし条件など合致され…" at bounding box center [519, 206] width 443 height 90
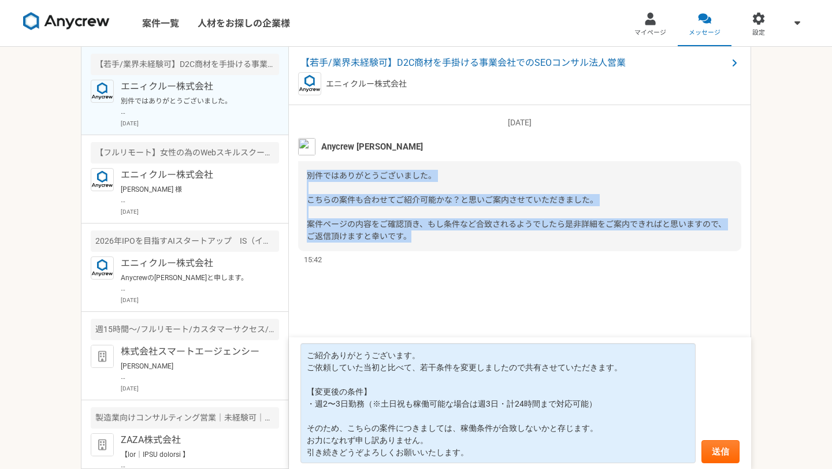
drag, startPoint x: 308, startPoint y: 172, endPoint x: 484, endPoint y: 246, distance: 189.8
click at [484, 246] on div "別件ではありがとうございました。 こちらの案件も合わせてご紹介可能かな？と思いご案内させていただきました。 案件ページの内容をご確認頂き、もし条件など合致され…" at bounding box center [519, 206] width 443 height 90
copy span "別件ではありがとうございました。 こちらの案件も合わせてご紹介可能かな？と思いご案内させていただきました。 案件ページの内容をご確認頂き、もし条件など合致され…"
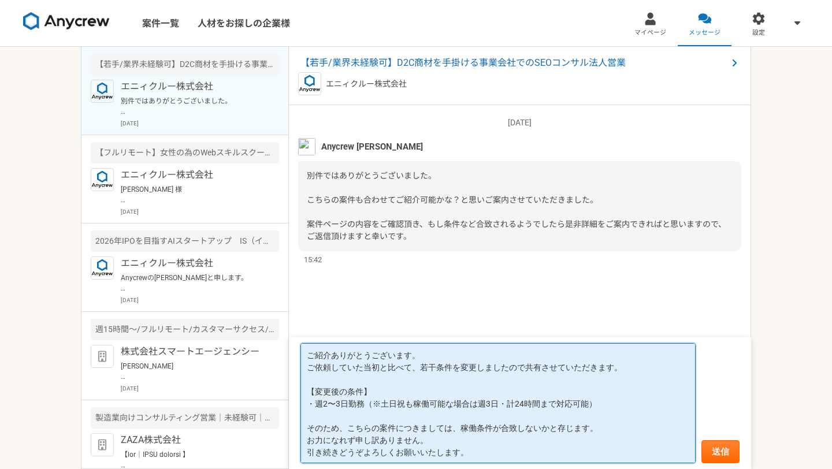
click at [366, 358] on textarea "ご紹介ありがとうございます。 ご依頼していた当初と比べて、若干条件を変更しましたので共有させていただきます。 【変更後の条件】 ・週2〜3日勤務（※土日祝も稼…" at bounding box center [497, 403] width 395 height 120
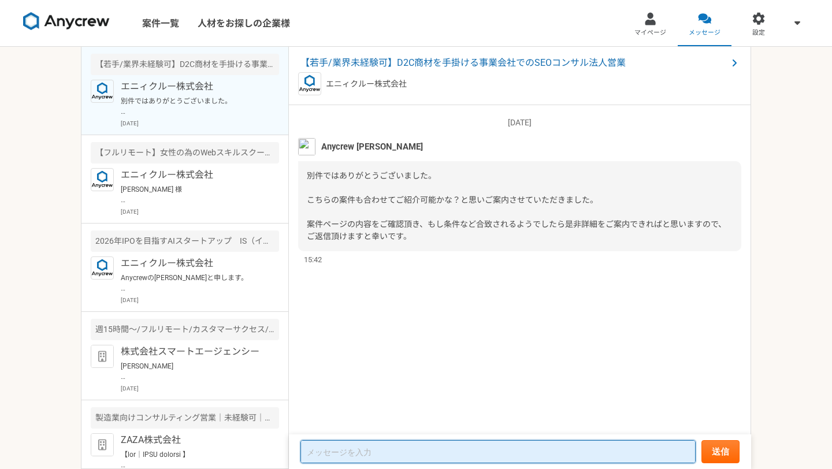
paste textarea "ご紹介ありがとうございます。 ご依頼していた当初と比べて、若干条件を変更しましたので共有させていただきます。 【変更後の条件】 ・週2〜3日勤務（※土日祝も稼…"
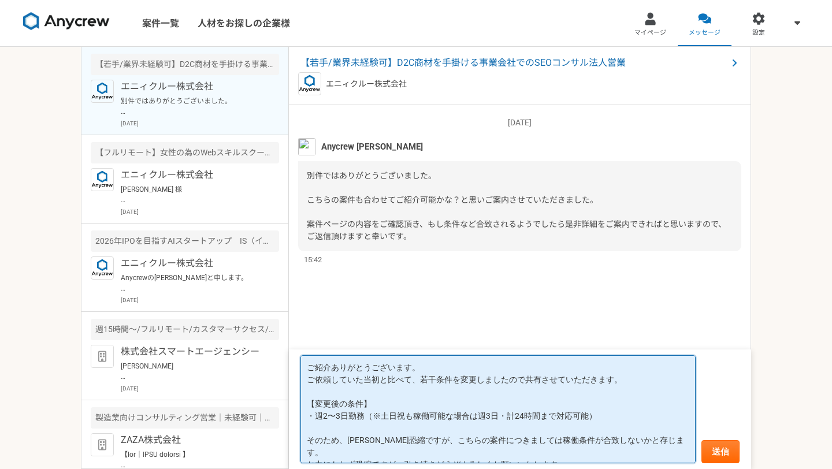
scroll to position [1, 0]
click at [343, 414] on textarea "ご紹介ありがとうございます。 ご依頼していた当初と比べて、若干条件を変更しましたので共有させていただきます。 【変更後の条件】 ・週2〜3日勤務（※土日祝も稼…" at bounding box center [497, 409] width 395 height 108
click at [447, 428] on textarea "ご紹介ありがとうございます。 ご依頼していた当初と比べて、若干条件を変更しましたので共有させていただきます。 【変更後の条件】 ・週2〜3日勤務（※土日祝も稼…" at bounding box center [497, 409] width 395 height 108
click at [340, 417] on textarea "ご紹介ありがとうございます。 ご依頼していた当初と比べて、若干条件を変更しましたので共有させていただきます。 【変更後の条件】 ・週2〜3日勤務（※土日祝も稼…" at bounding box center [497, 409] width 395 height 108
click at [466, 422] on textarea "ご紹介ありがとうございます。 ご依頼していた当初と比べて、若干条件を変更しましたので共有させていただきます。 【変更後の条件】 ・週2〜3日勤務（※土日祝も稼…" at bounding box center [497, 409] width 395 height 108
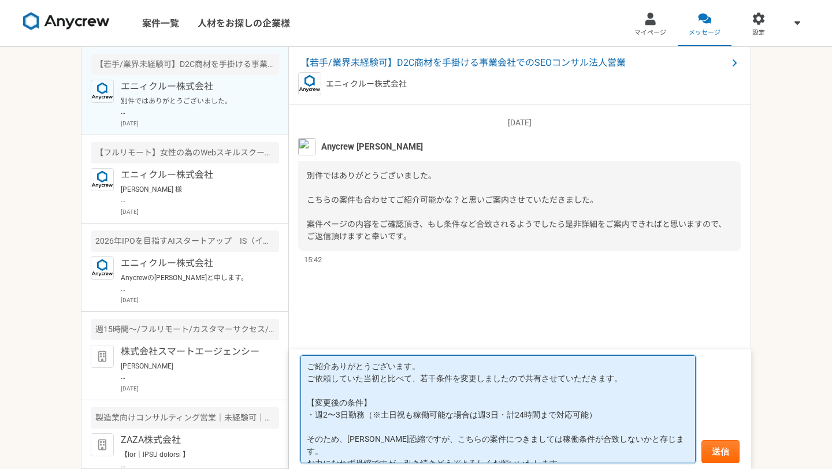
click at [380, 411] on textarea "ご紹介ありがとうございます。 ご依頼していた当初と比べて、若干条件を変更しましたので共有させていただきます。 【変更後の条件】 ・週2〜3日勤務（※土日祝も稼…" at bounding box center [497, 409] width 395 height 108
click at [358, 423] on textarea "ご紹介ありがとうございます。 ご依頼していた当初と比べて、若干条件を変更しましたので共有させていただきます。 【変更後の条件】 ・週2〜3日勤務（土日祝も稼働…" at bounding box center [497, 409] width 395 height 108
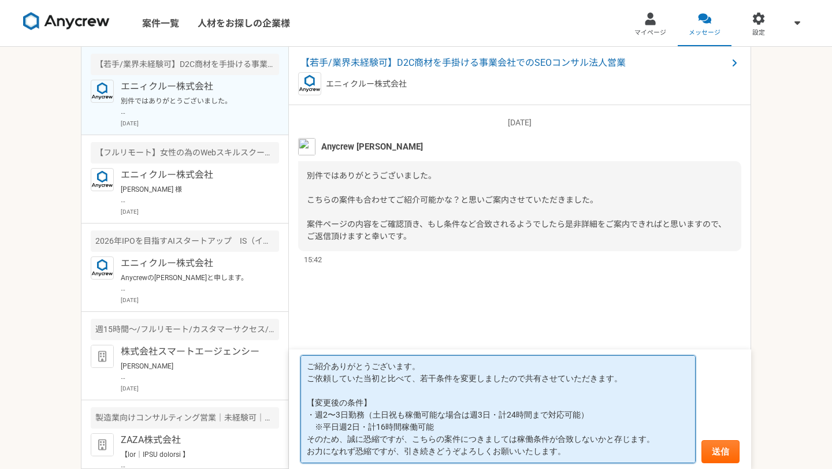
click at [336, 427] on textarea "ご紹介ありがとうございます。 ご依頼していた当初と比べて、若干条件を変更しましたので共有させていただきます。 【変更後の条件】 ・週2〜3日勤務（土日祝も稼働…" at bounding box center [497, 409] width 395 height 108
click at [445, 430] on textarea "ご紹介ありがとうございます。 ご依頼していた当初と比べて、若干条件を変更しましたので共有させていただきます。 【変更後の条件】 ・週2〜3日勤務（土日祝も稼働…" at bounding box center [497, 409] width 395 height 108
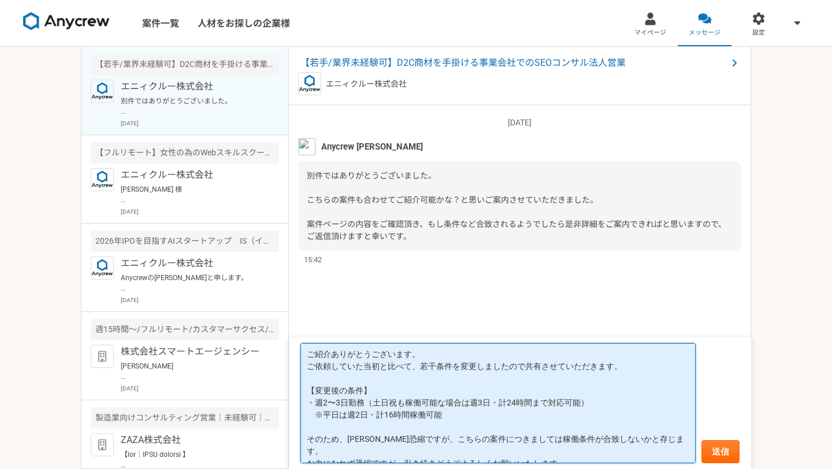
click at [448, 412] on textarea "ご紹介ありがとうございます。 ご依頼していた当初と比べて、若干条件を変更しましたので共有させていただきます。 【変更後の条件】 ・週2〜3日勤務（土日祝も稼働…" at bounding box center [497, 403] width 395 height 120
click at [483, 414] on textarea "ご紹介ありがとうございます。 ご依頼していた当初と比べて、若干条件を変更しましたので共有させていただきます。 【変更後の条件】 ・週2〜3日勤務（土日祝も稼働…" at bounding box center [497, 403] width 395 height 120
click at [380, 415] on textarea "ご紹介ありがとうございます。 ご依頼していた当初と比べて、若干条件を変更しましたので共有させていただきます。 【変更後の条件】 ・週2〜3日勤務（土日祝も稼働…" at bounding box center [497, 403] width 395 height 120
click at [343, 410] on textarea "ご紹介ありがとうございます。 ご依頼していた当初と比べて、若干条件を変更しましたので共有させていただきます。 【変更後の条件】 ・週2〜3日勤務（土日祝も稼働…" at bounding box center [497, 403] width 395 height 120
click at [495, 421] on textarea "ご紹介ありがとうございます。 ご依頼していた当初と比べて、若干条件を変更しましたので共有させていただきます。 【変更後の条件】 ・週2〜3日勤務（土日祝も稼働…" at bounding box center [497, 403] width 395 height 120
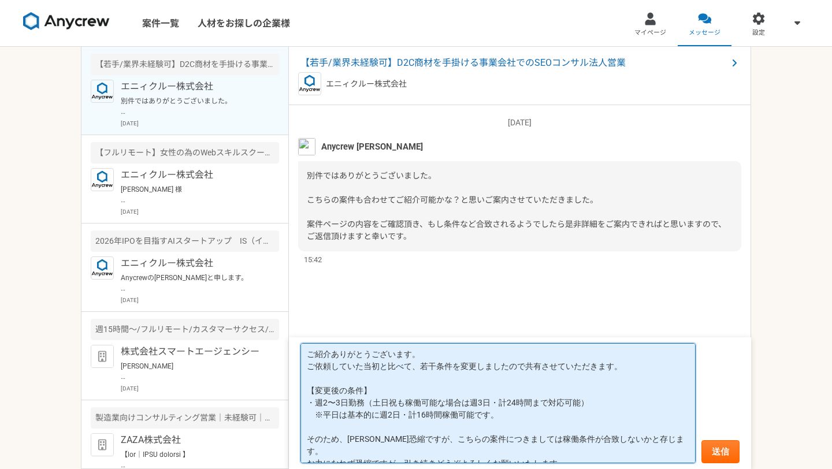
click at [486, 400] on textarea "ご紹介ありがとうございます。 ご依頼していた当初と比べて、若干条件を変更しましたので共有させていただきます。 【変更後の条件】 ・週2〜3日勤務（土日祝も稼働…" at bounding box center [497, 403] width 395 height 120
click at [503, 410] on textarea "ご紹介ありがとうございます。 ご依頼していた当初と比べて、若干条件を変更しましたので共有させていただきます。 【変更後の条件】 ・週2〜3日勤務（土日祝も稼働…" at bounding box center [497, 403] width 395 height 120
click at [506, 418] on textarea "ご紹介ありがとうございます。 ご依頼していた当初と比べて、若干条件を変更しましたので共有させていただきます。 【変更後の条件】 ・週2〜3日勤務（土日祝も稼働…" at bounding box center [497, 403] width 395 height 120
type textarea "ご紹介ありがとうございます。 ご依頼していた当初と比べて、若干条件を変更しましたので共有させていただきます。 【変更後の条件】 ・週2〜3日勤務（土日祝も稼働…"
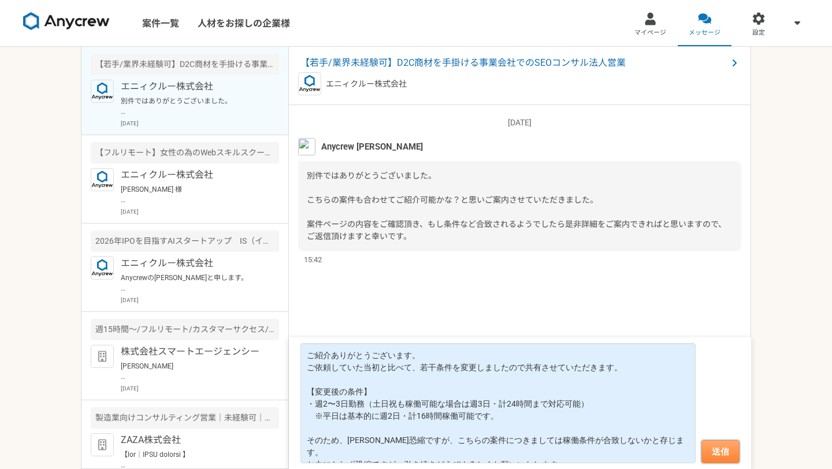
click at [712, 452] on button "送信" at bounding box center [720, 451] width 38 height 23
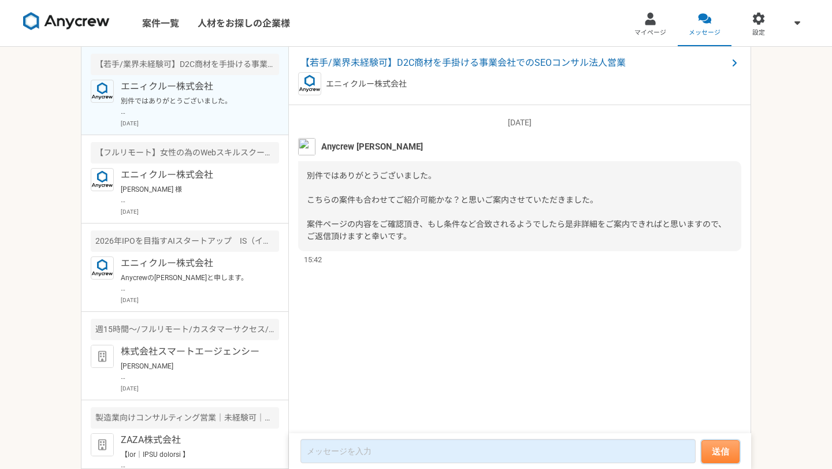
scroll to position [15, 0]
